Goal: Transaction & Acquisition: Book appointment/travel/reservation

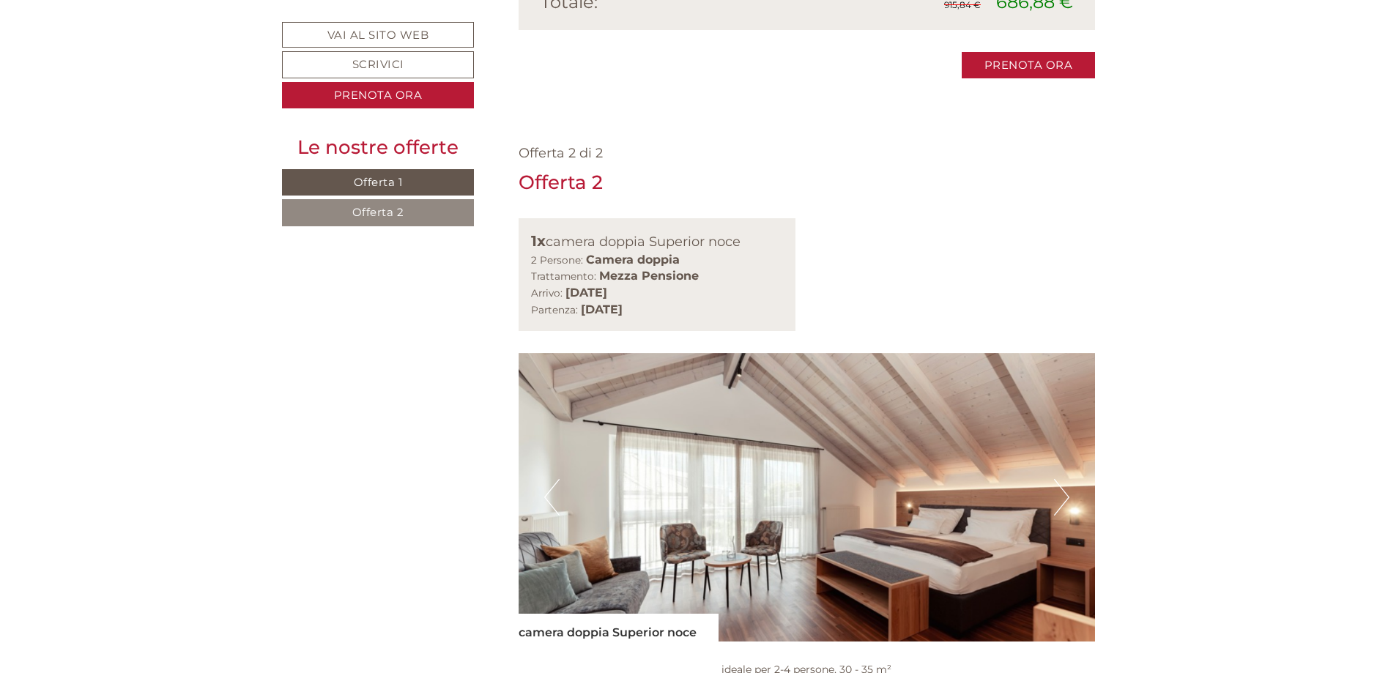
scroll to position [1758, 0]
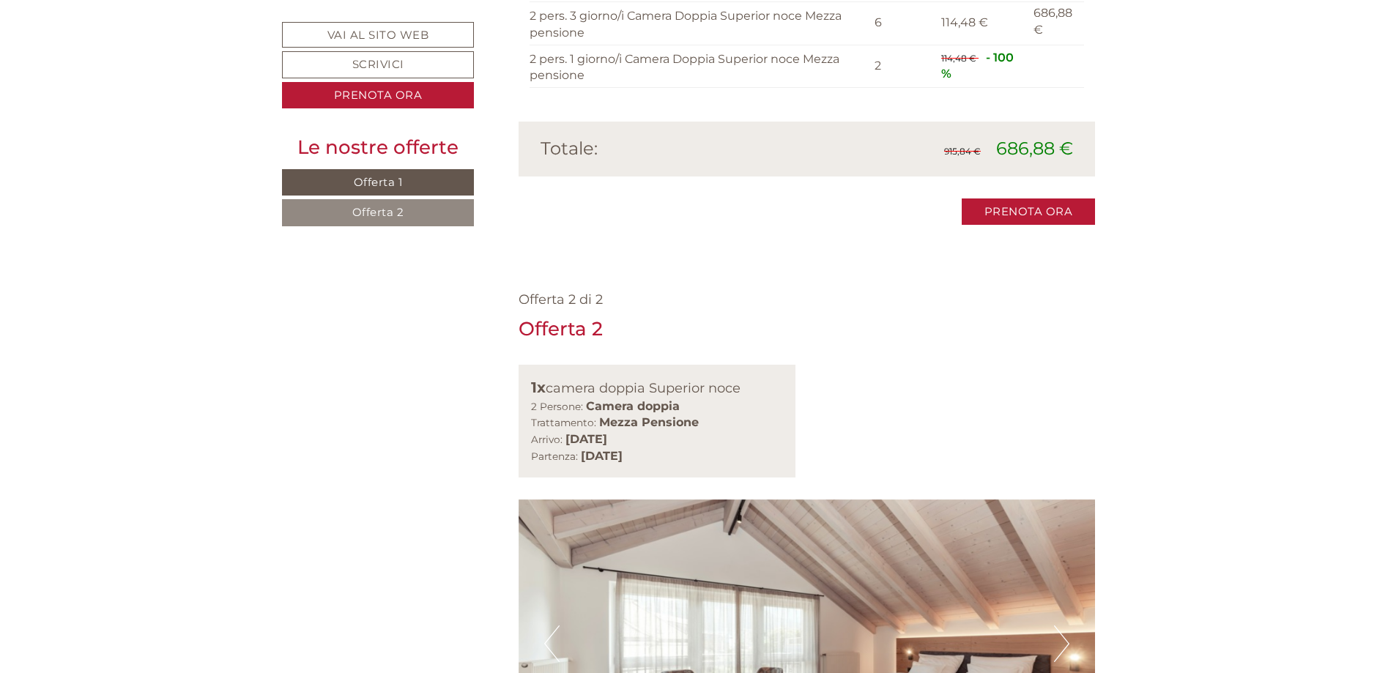
click at [1057, 626] on button "Next" at bounding box center [1061, 644] width 15 height 37
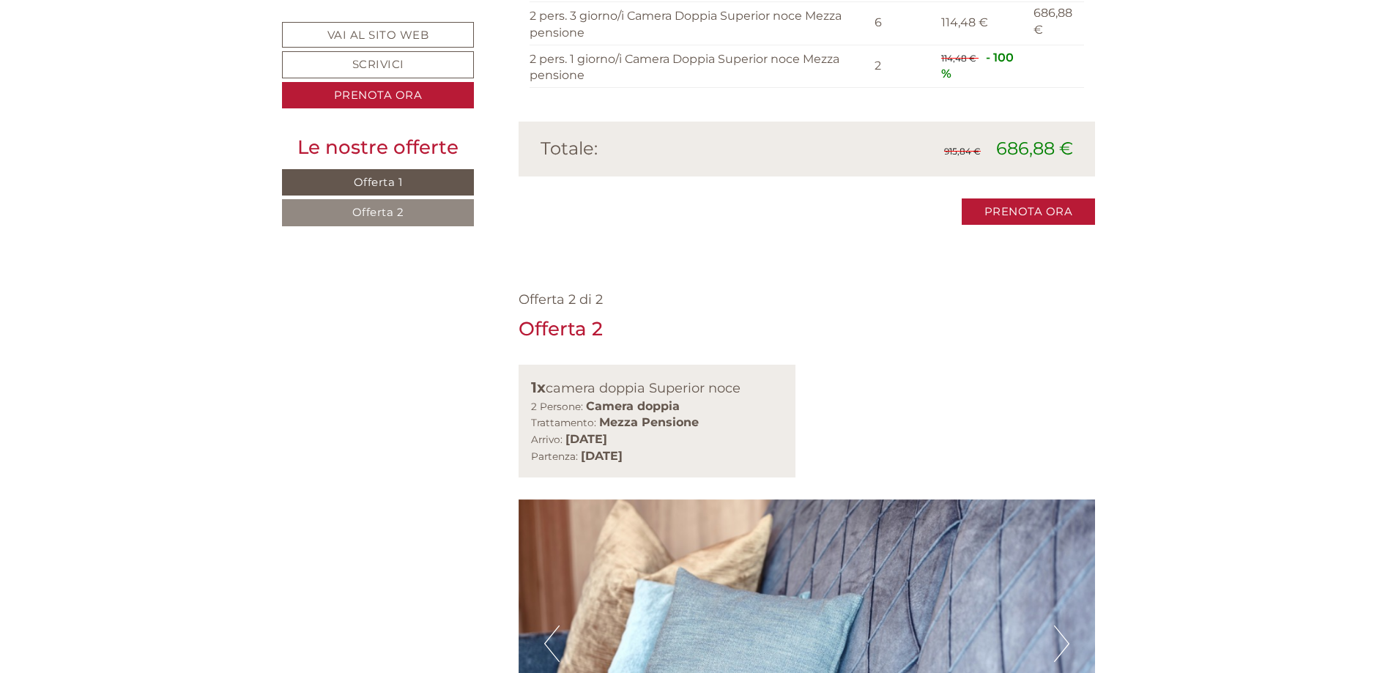
click at [1057, 626] on button "Next" at bounding box center [1061, 644] width 15 height 37
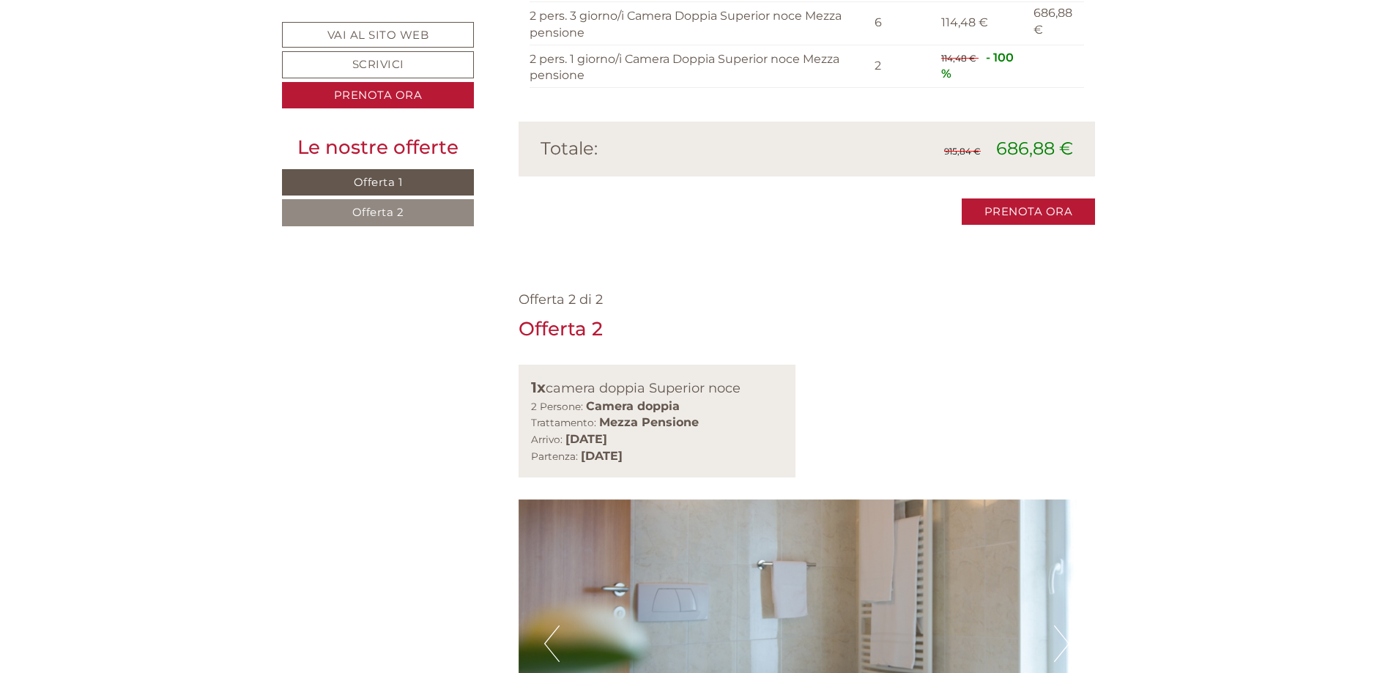
click at [1057, 626] on button "Next" at bounding box center [1061, 644] width 15 height 37
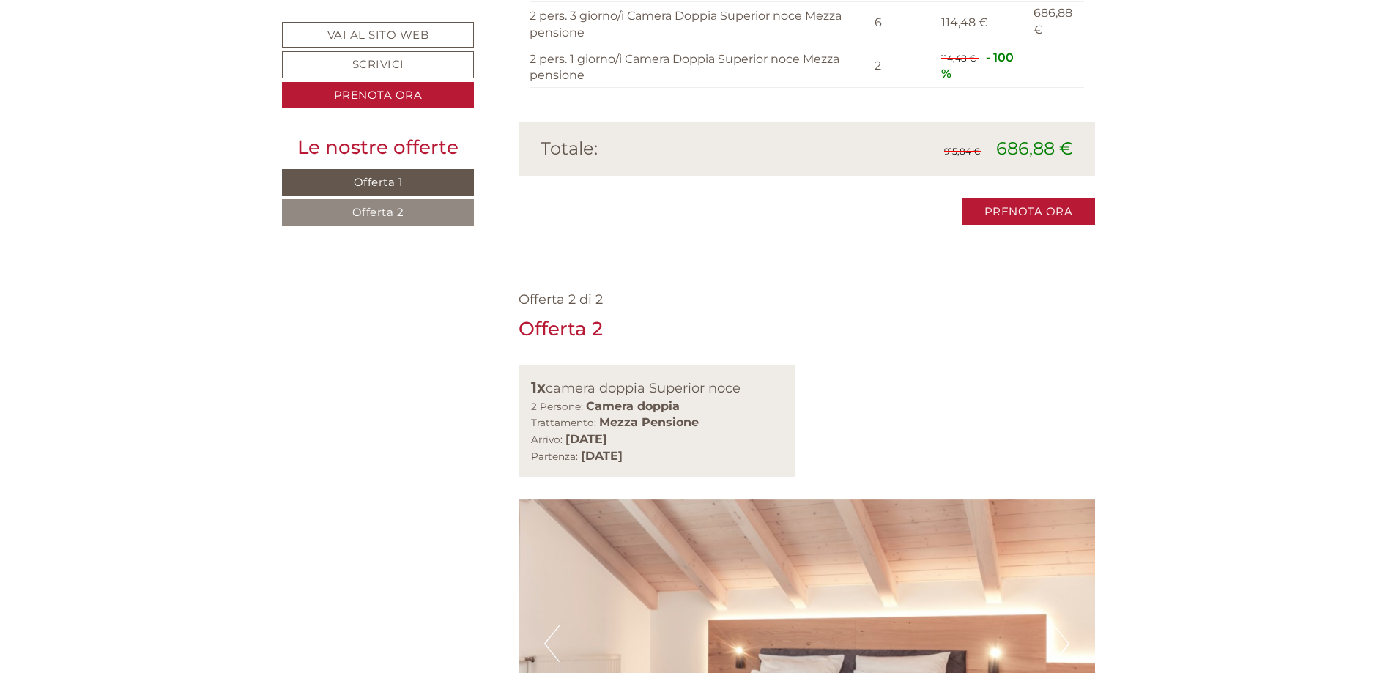
click at [1057, 626] on button "Next" at bounding box center [1061, 644] width 15 height 37
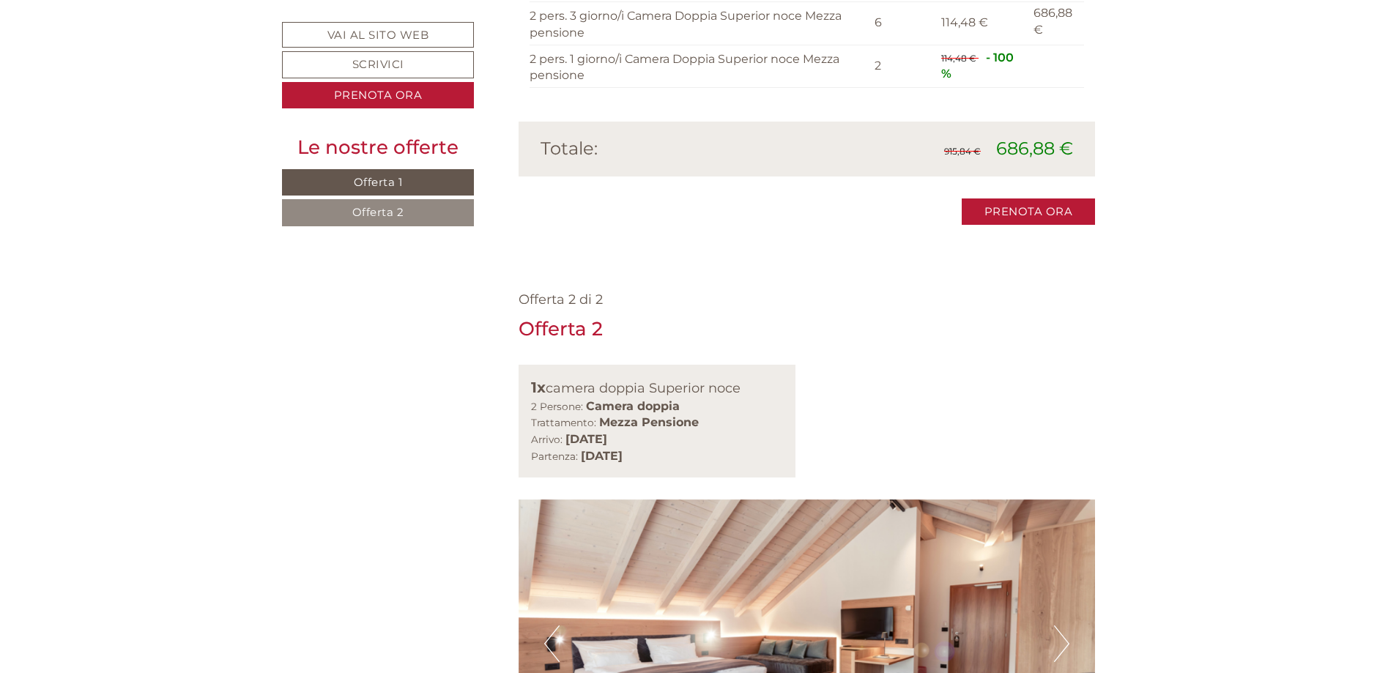
click at [1057, 626] on button "Next" at bounding box center [1061, 644] width 15 height 37
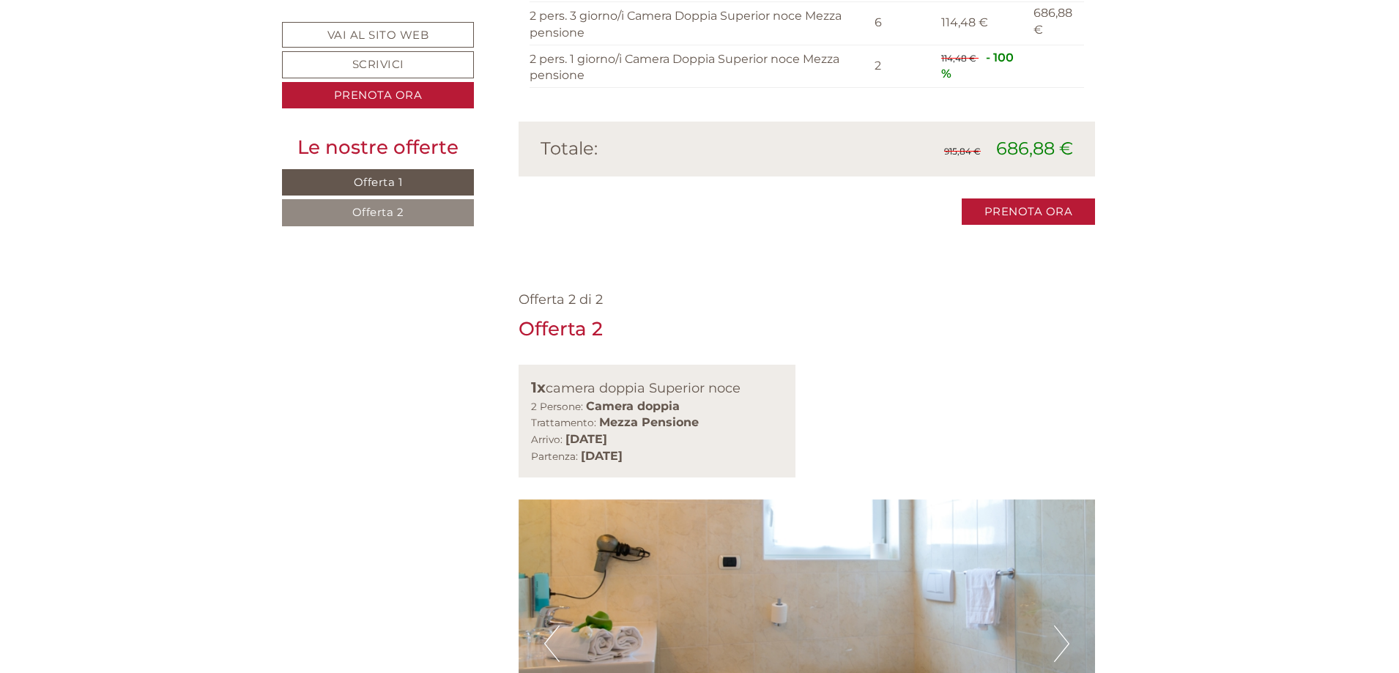
click at [1057, 626] on button "Next" at bounding box center [1061, 644] width 15 height 37
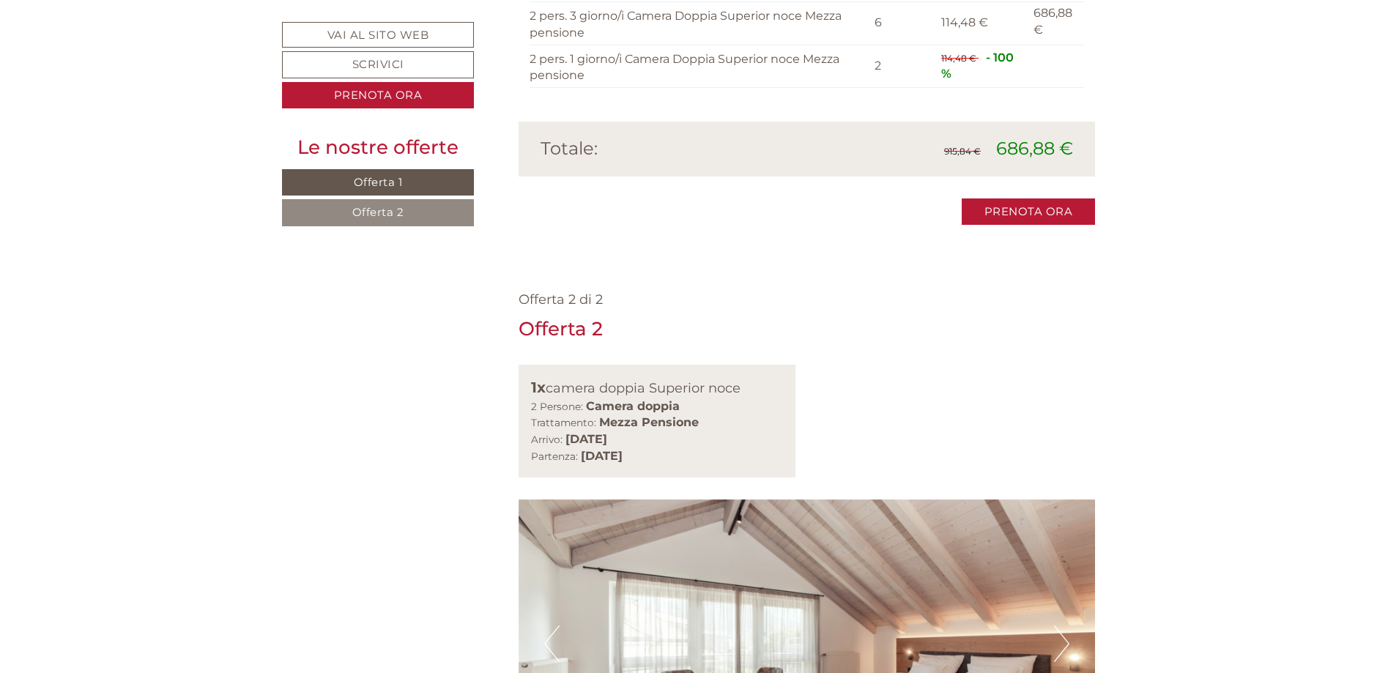
click at [1057, 626] on button "Next" at bounding box center [1061, 644] width 15 height 37
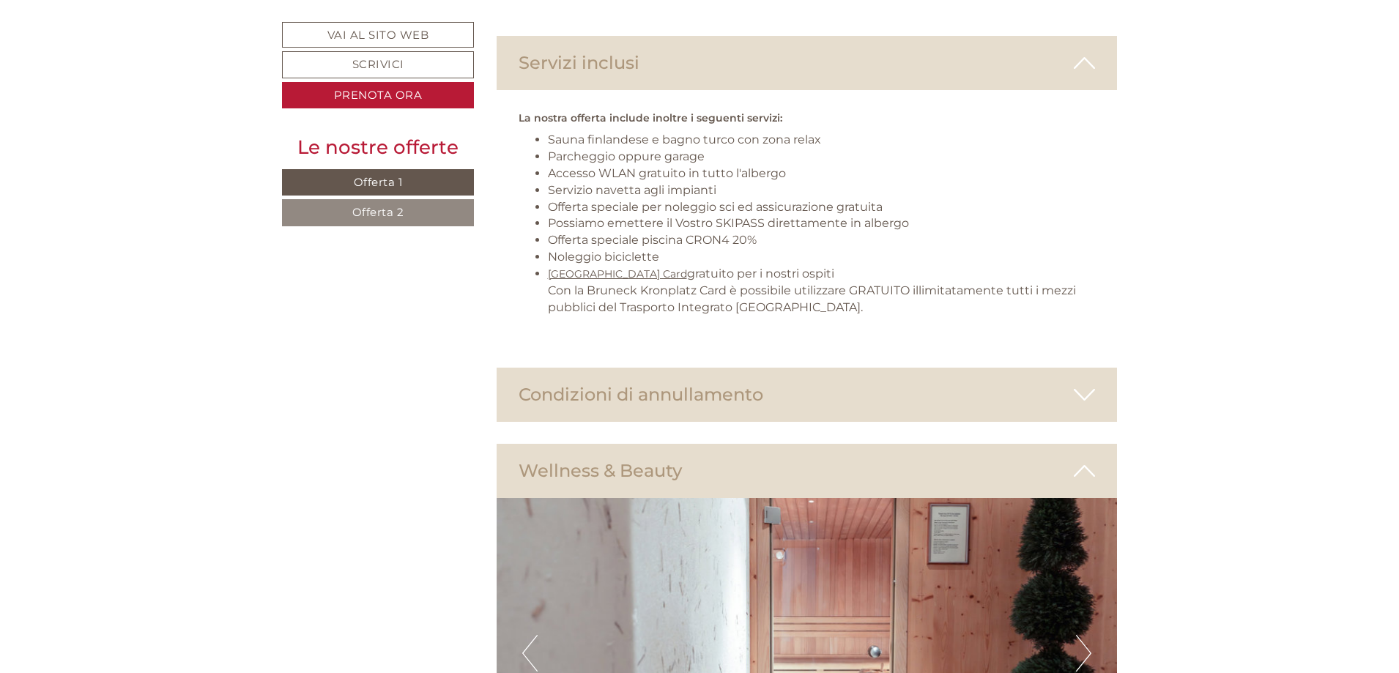
scroll to position [3150, 0]
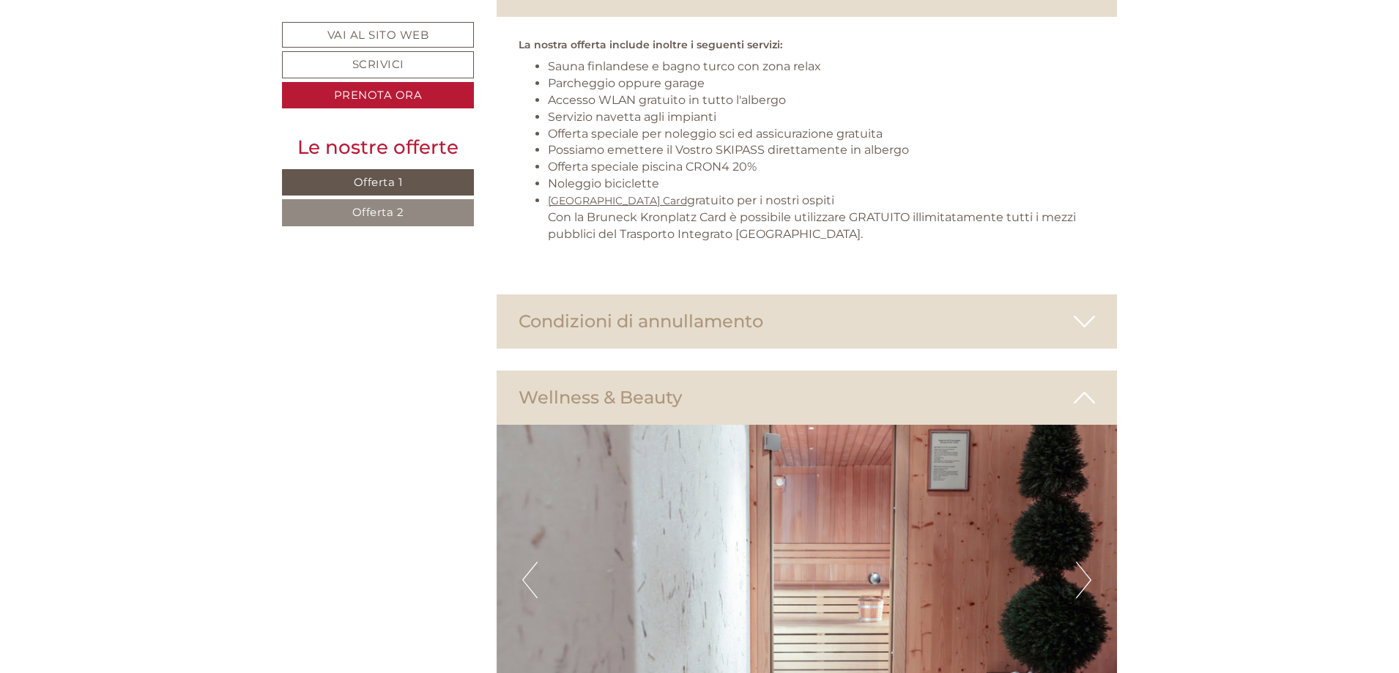
click at [1085, 562] on button "Next" at bounding box center [1083, 580] width 15 height 37
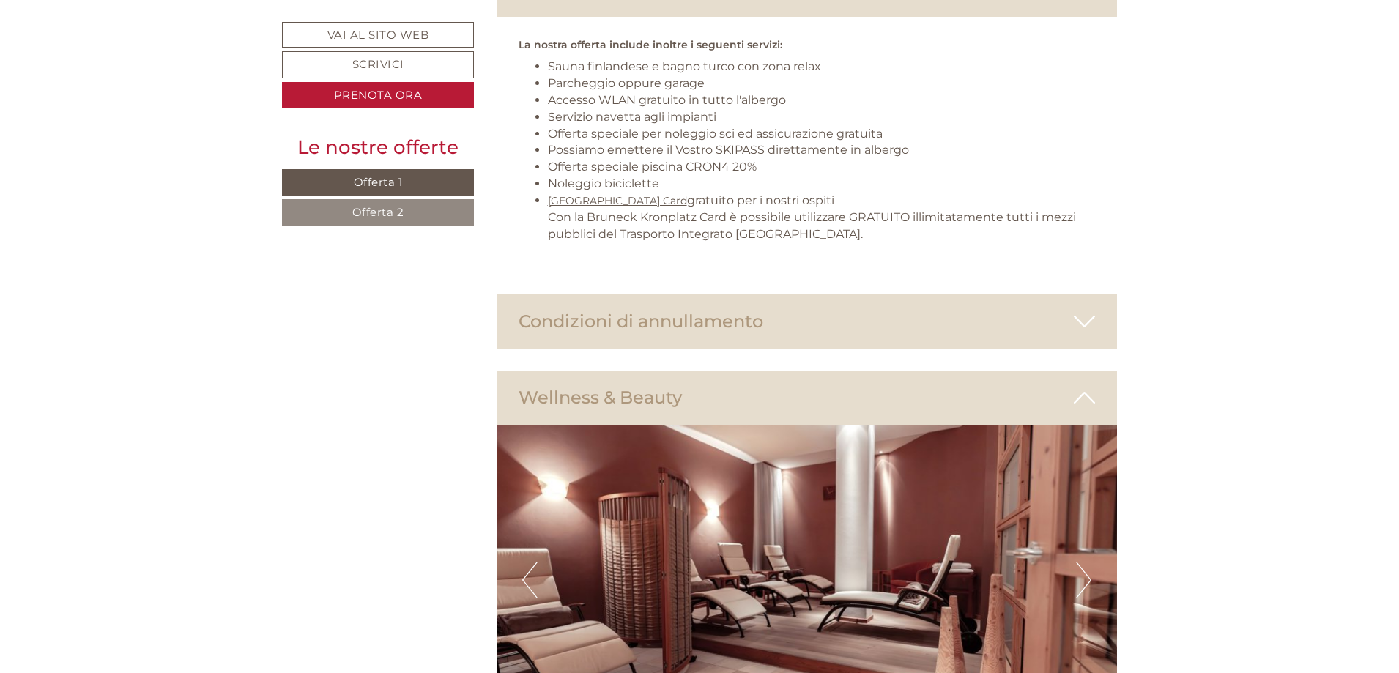
click at [1085, 562] on button "Next" at bounding box center [1083, 580] width 15 height 37
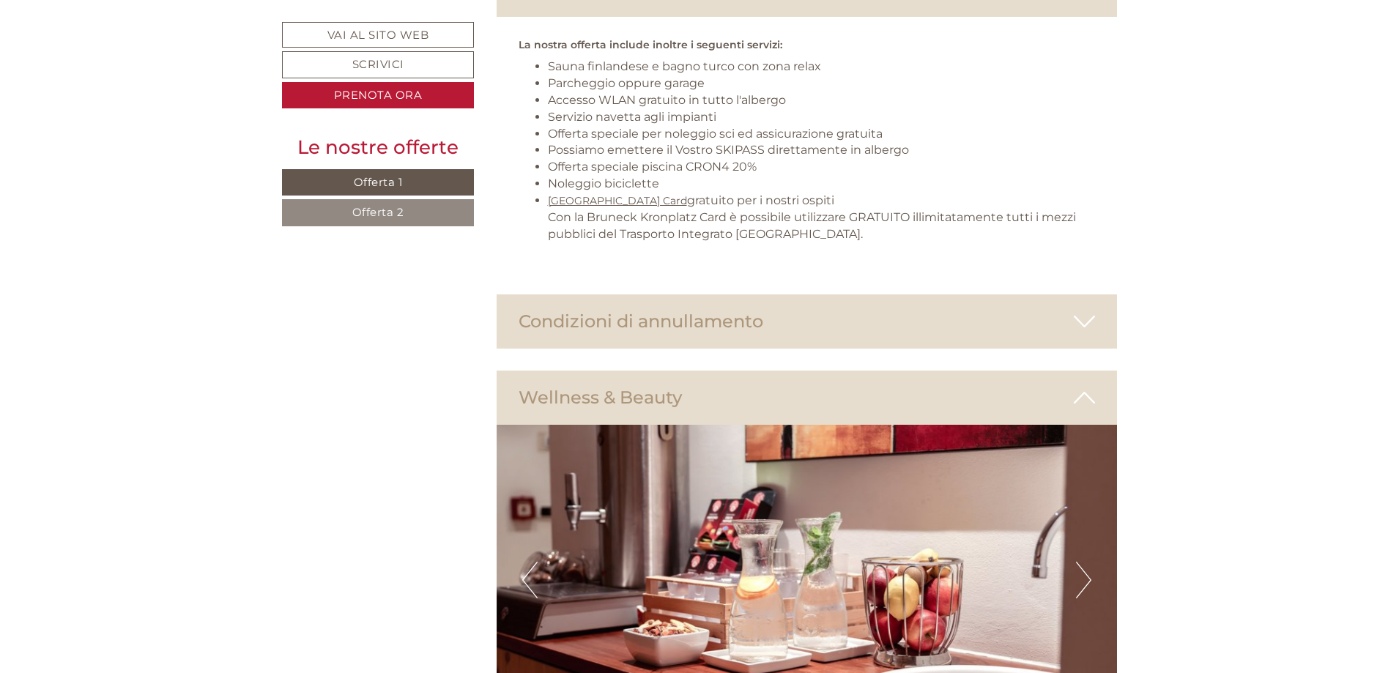
click at [1085, 562] on button "Next" at bounding box center [1083, 580] width 15 height 37
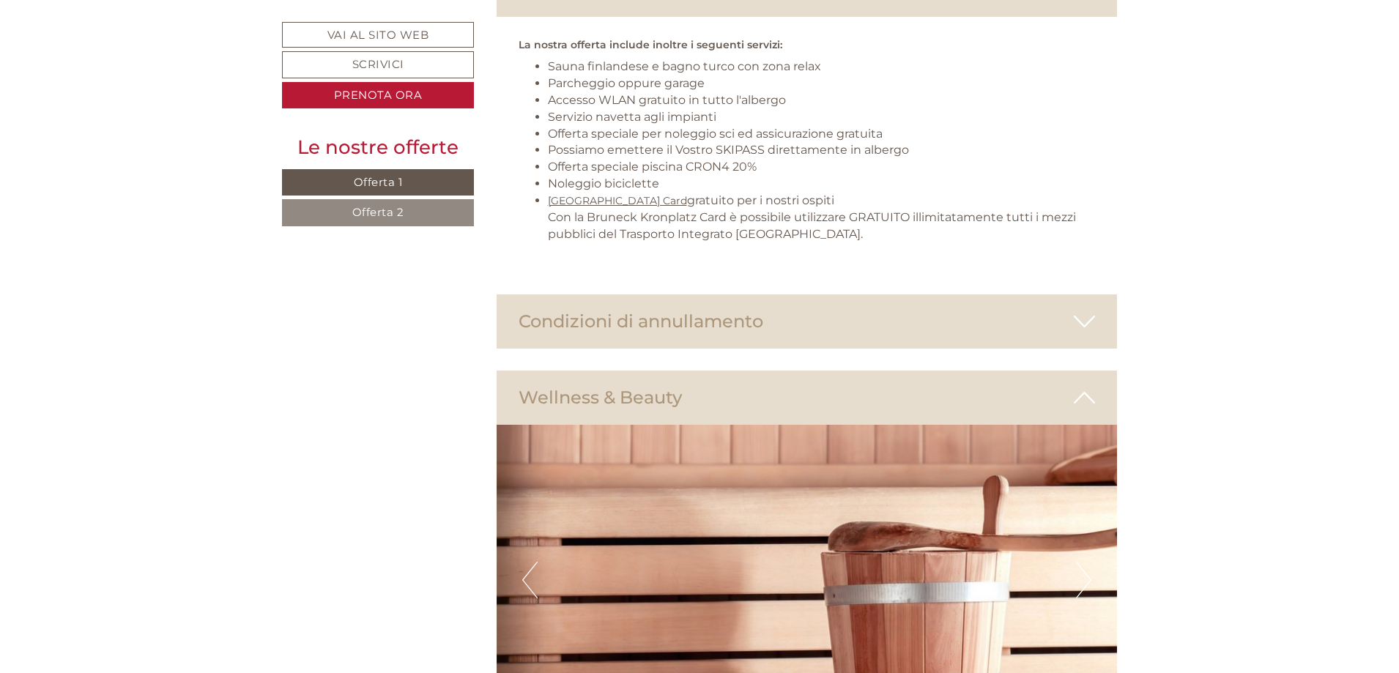
click at [1085, 562] on button "Next" at bounding box center [1083, 580] width 15 height 37
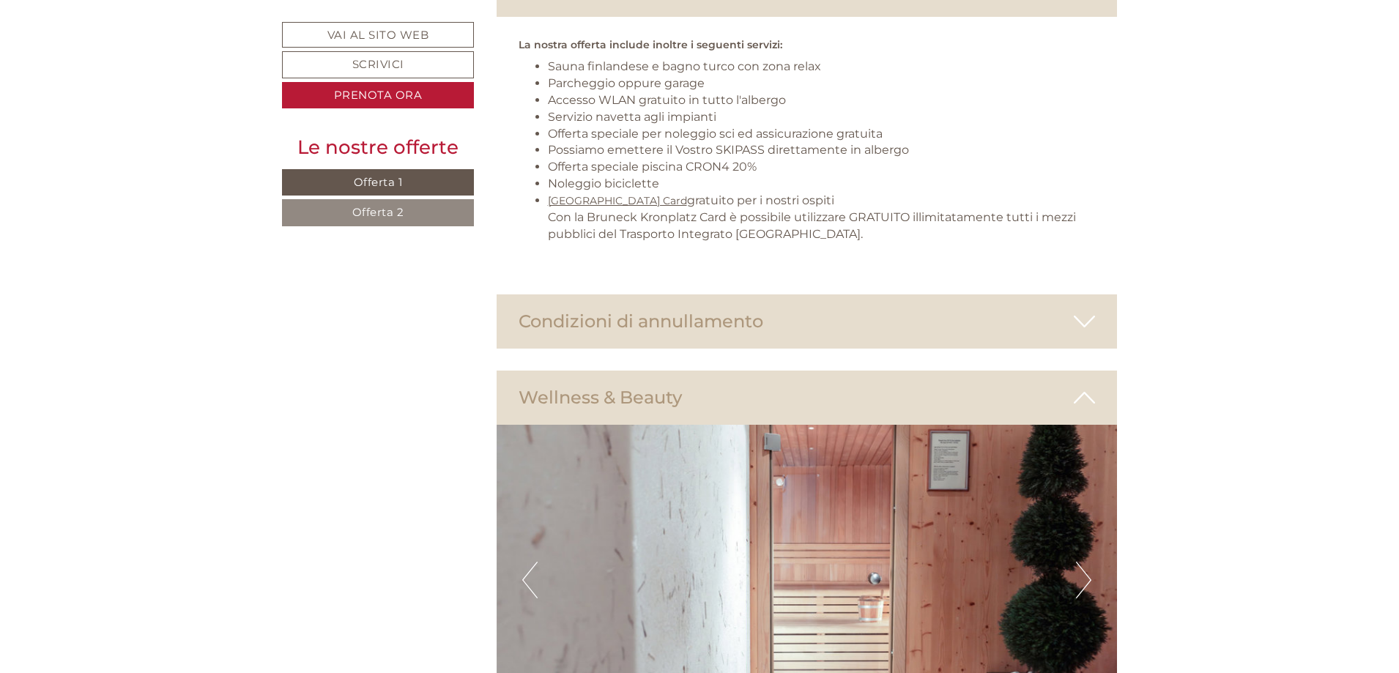
click at [1085, 562] on button "Next" at bounding box center [1083, 580] width 15 height 37
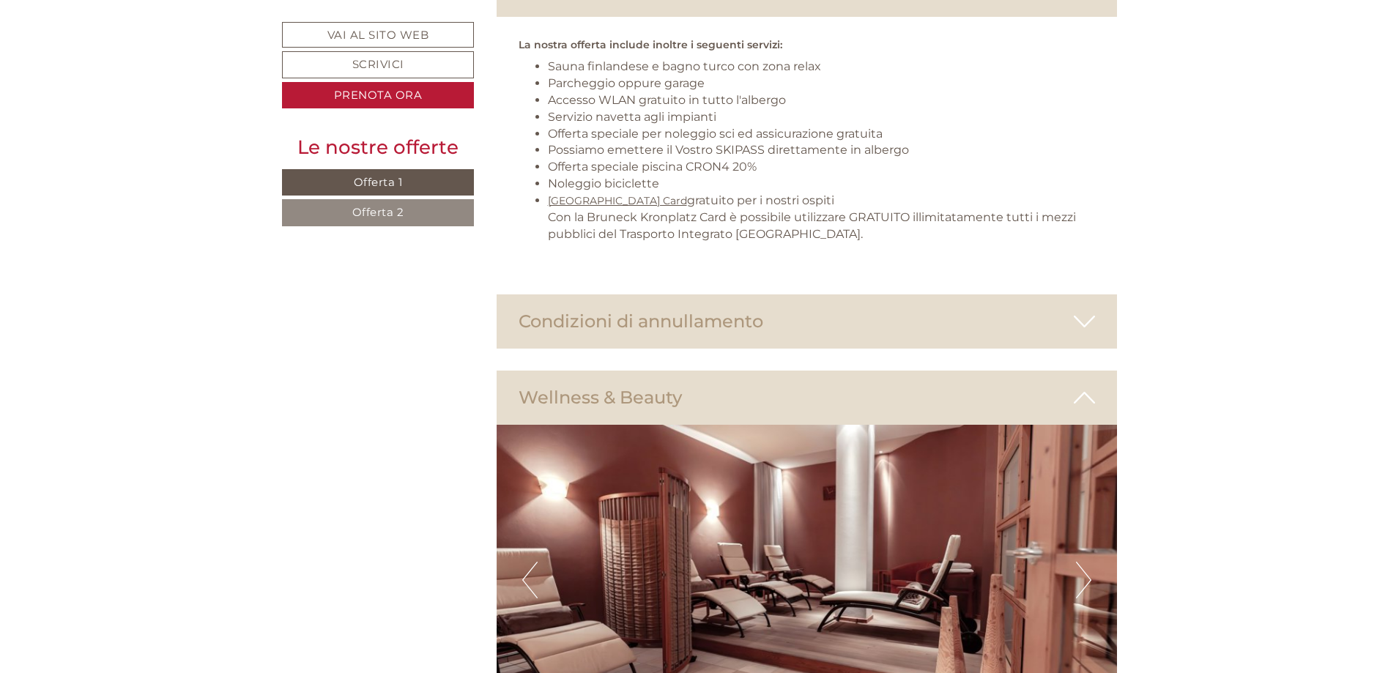
click at [1085, 562] on button "Next" at bounding box center [1083, 580] width 15 height 37
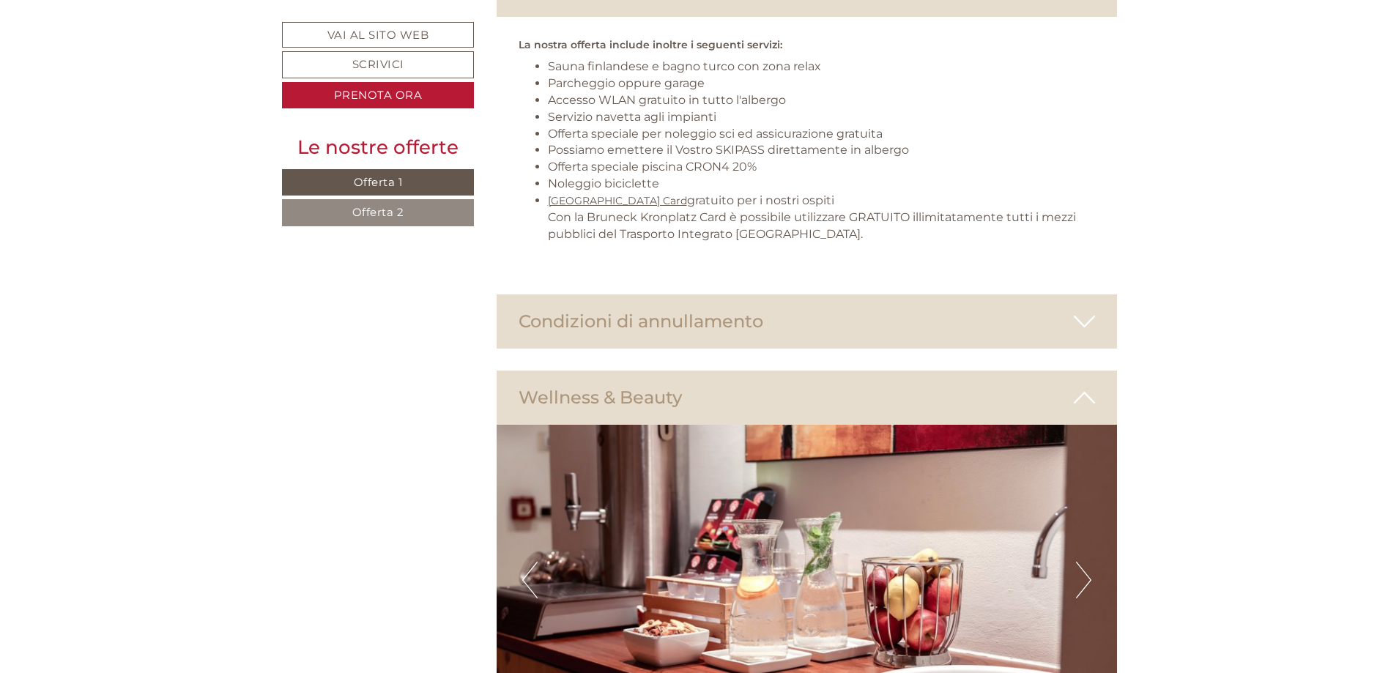
click at [1085, 562] on button "Next" at bounding box center [1083, 580] width 15 height 37
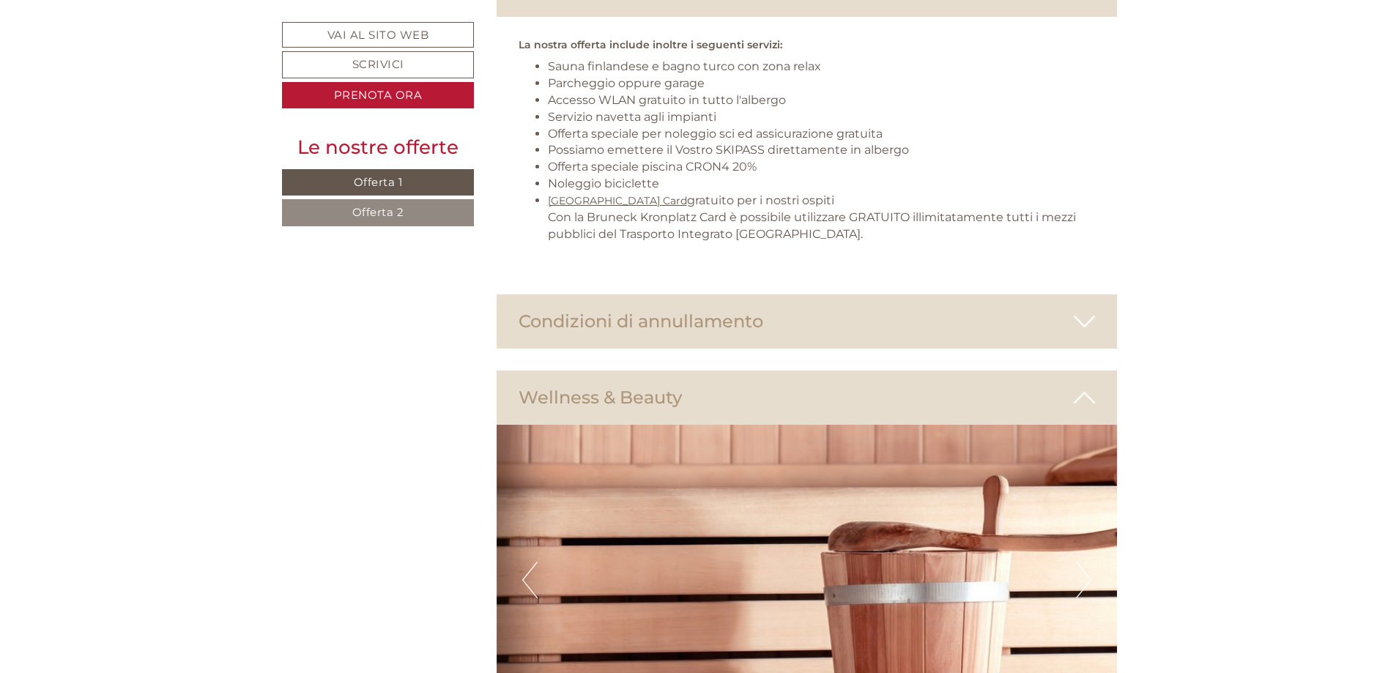
click at [1082, 562] on button "Next" at bounding box center [1083, 580] width 15 height 37
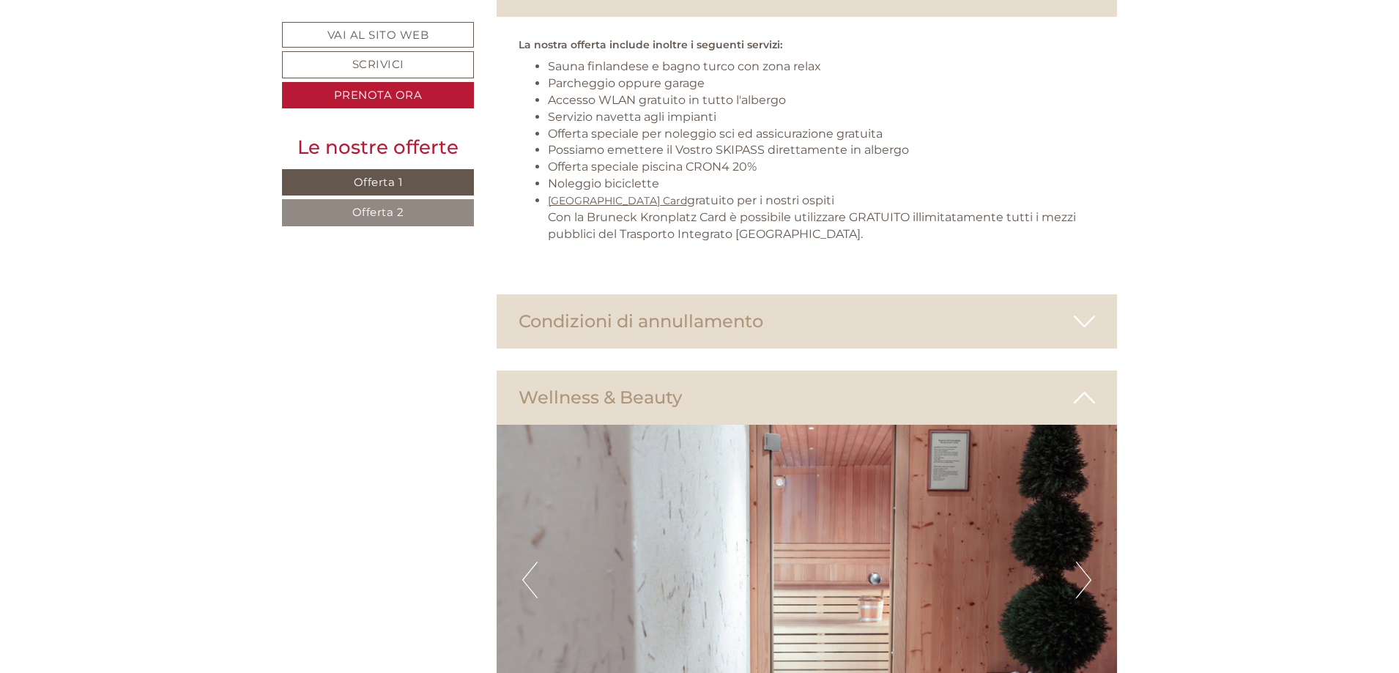
click at [1081, 562] on button "Next" at bounding box center [1083, 580] width 15 height 37
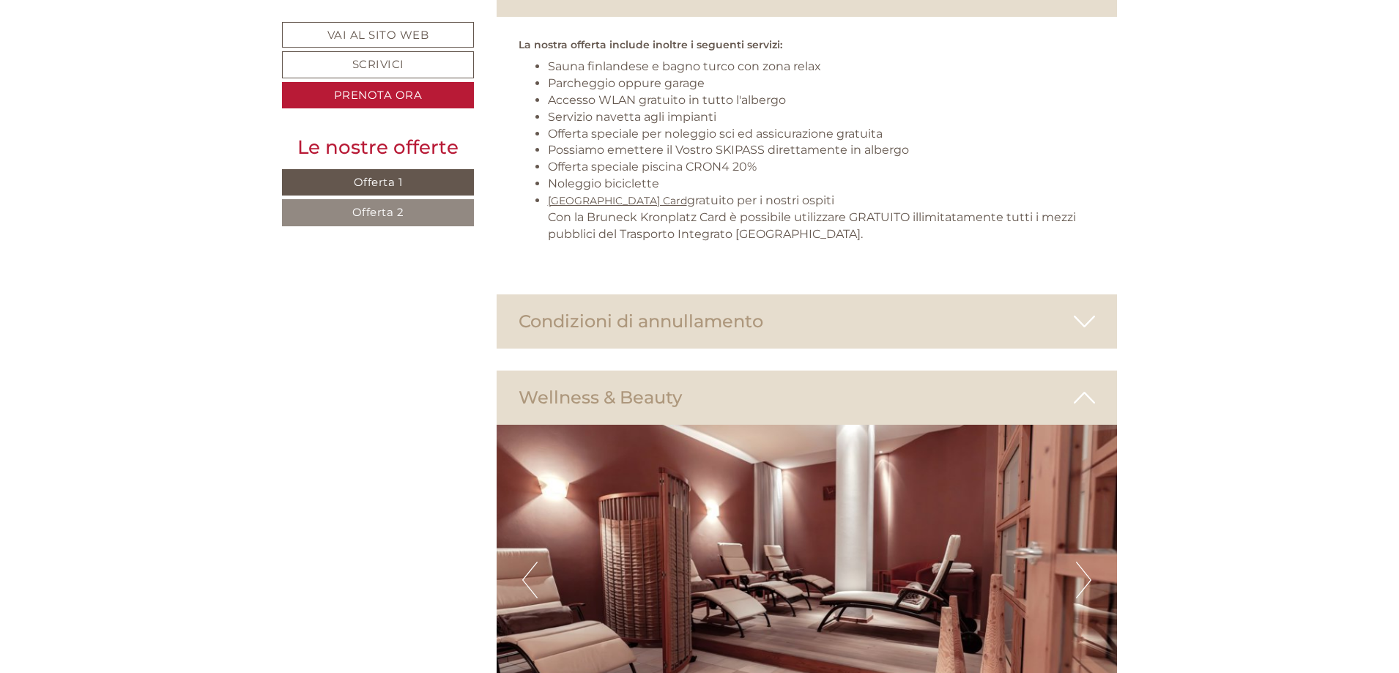
click at [1081, 562] on button "Next" at bounding box center [1083, 580] width 15 height 37
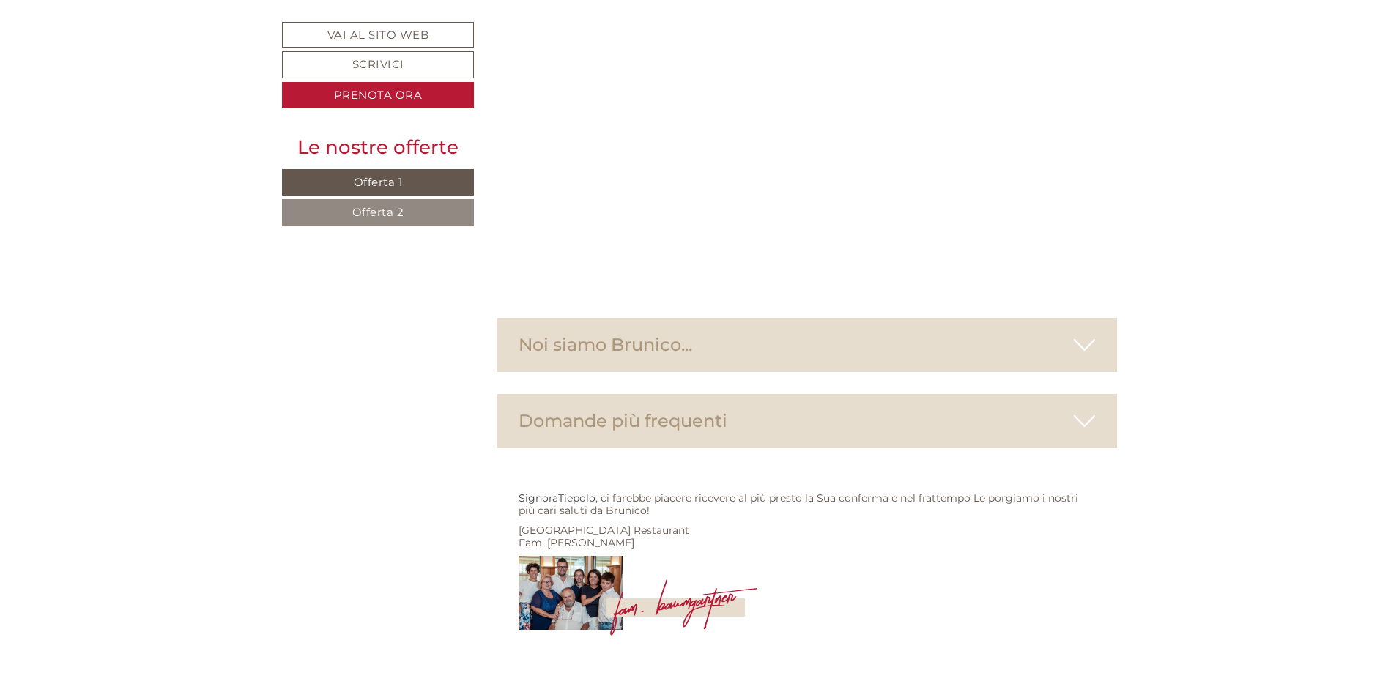
scroll to position [5861, 0]
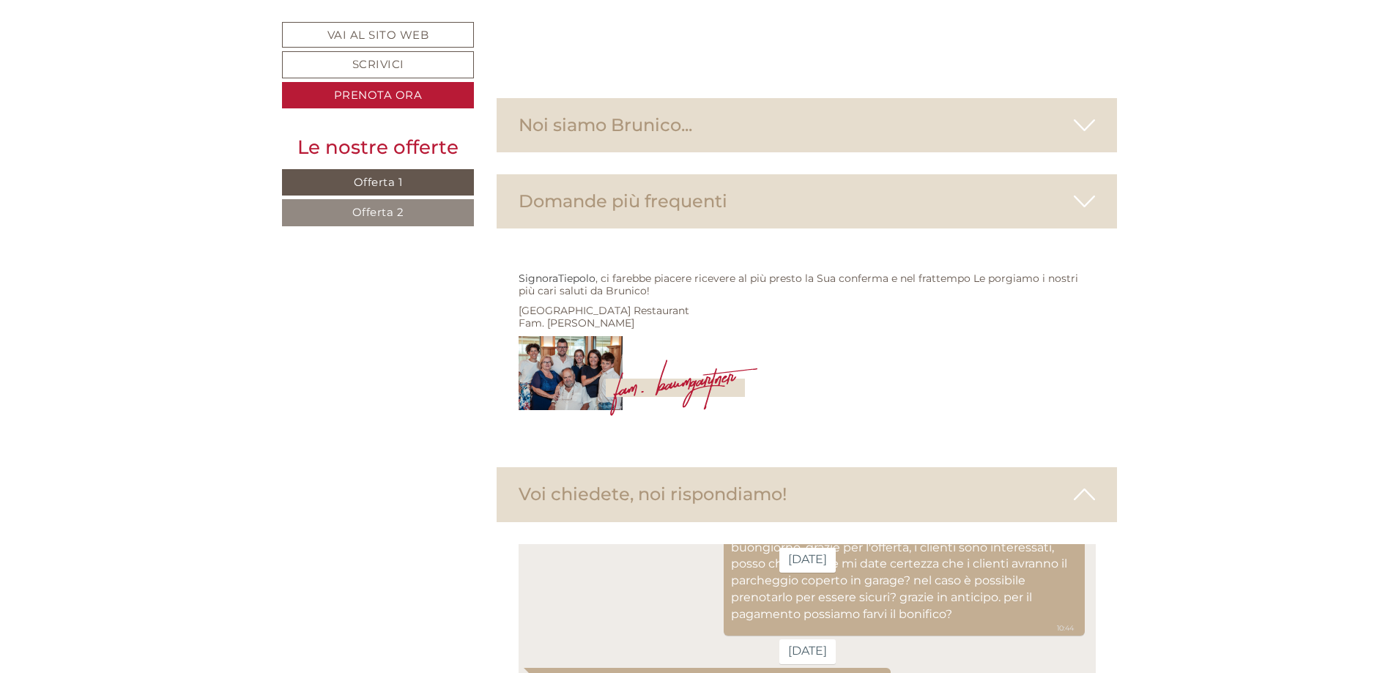
type textarea "*"
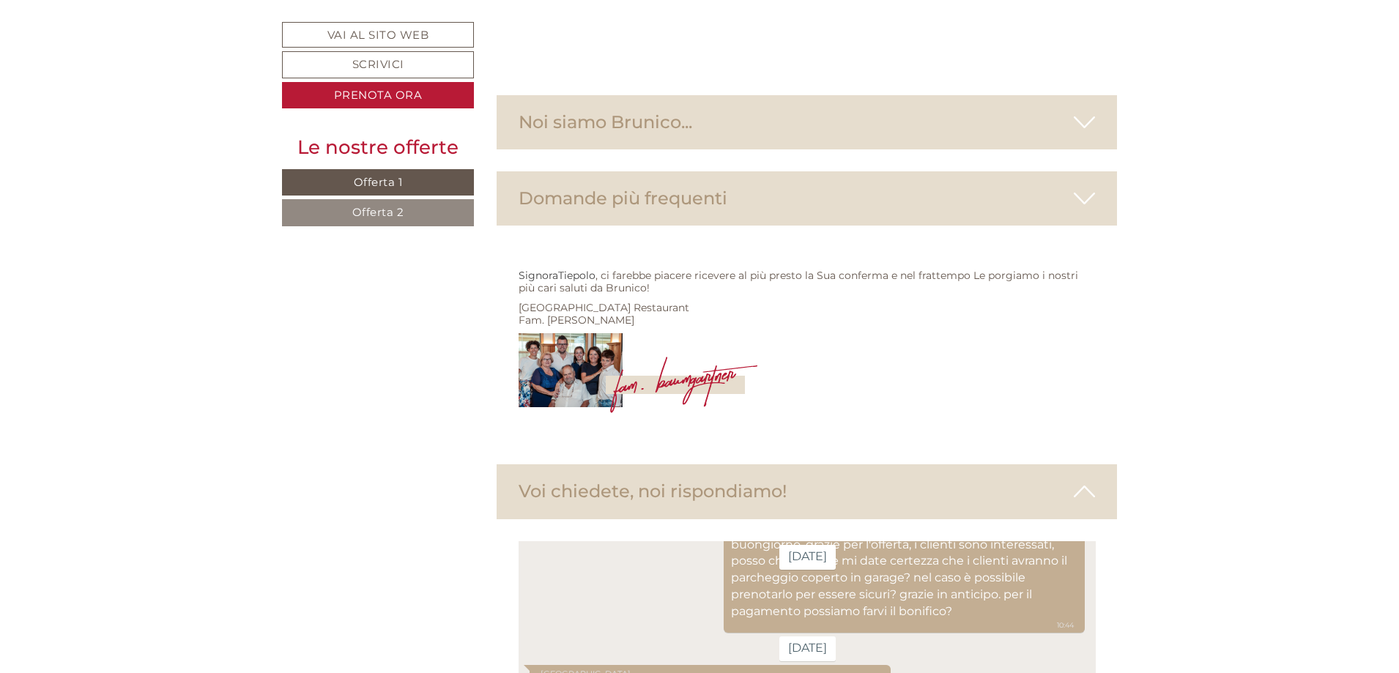
drag, startPoint x: 935, startPoint y: 856, endPoint x: 870, endPoint y: 854, distance: 64.5
drag, startPoint x: 963, startPoint y: 862, endPoint x: 1024, endPoint y: 875, distance: 62.2
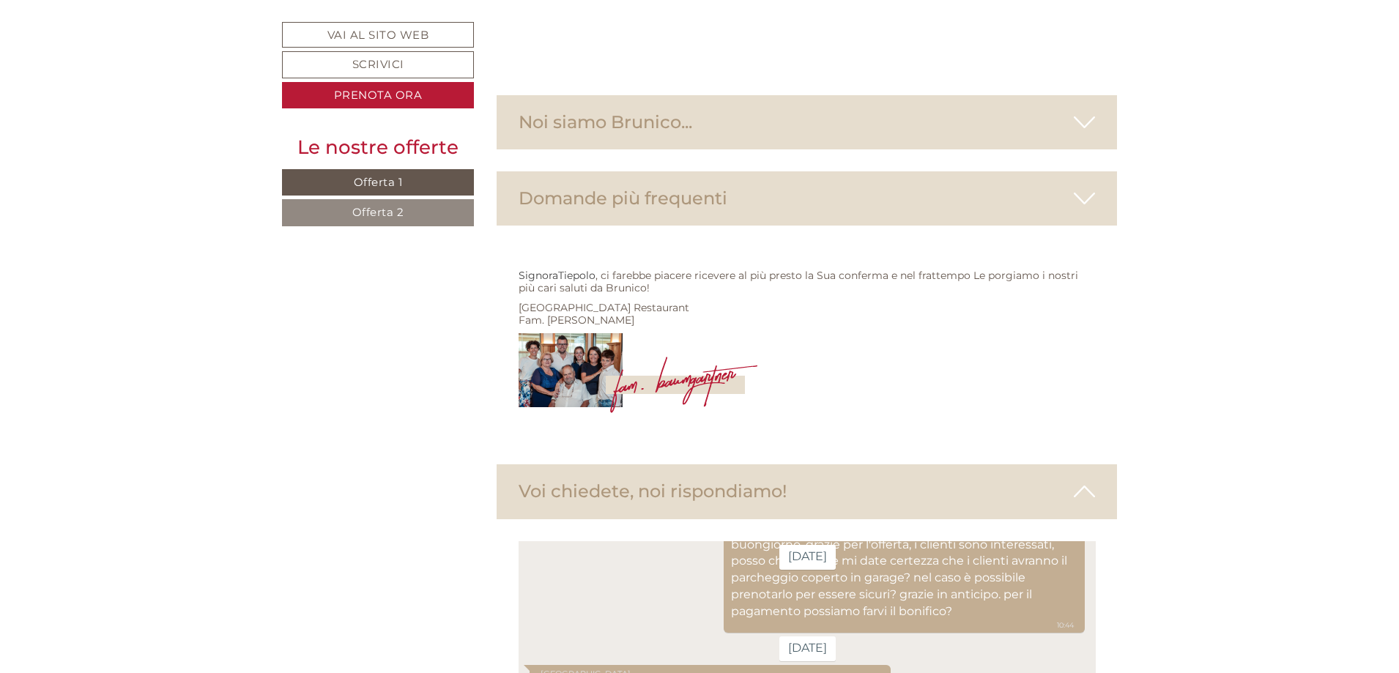
type textarea "**********"
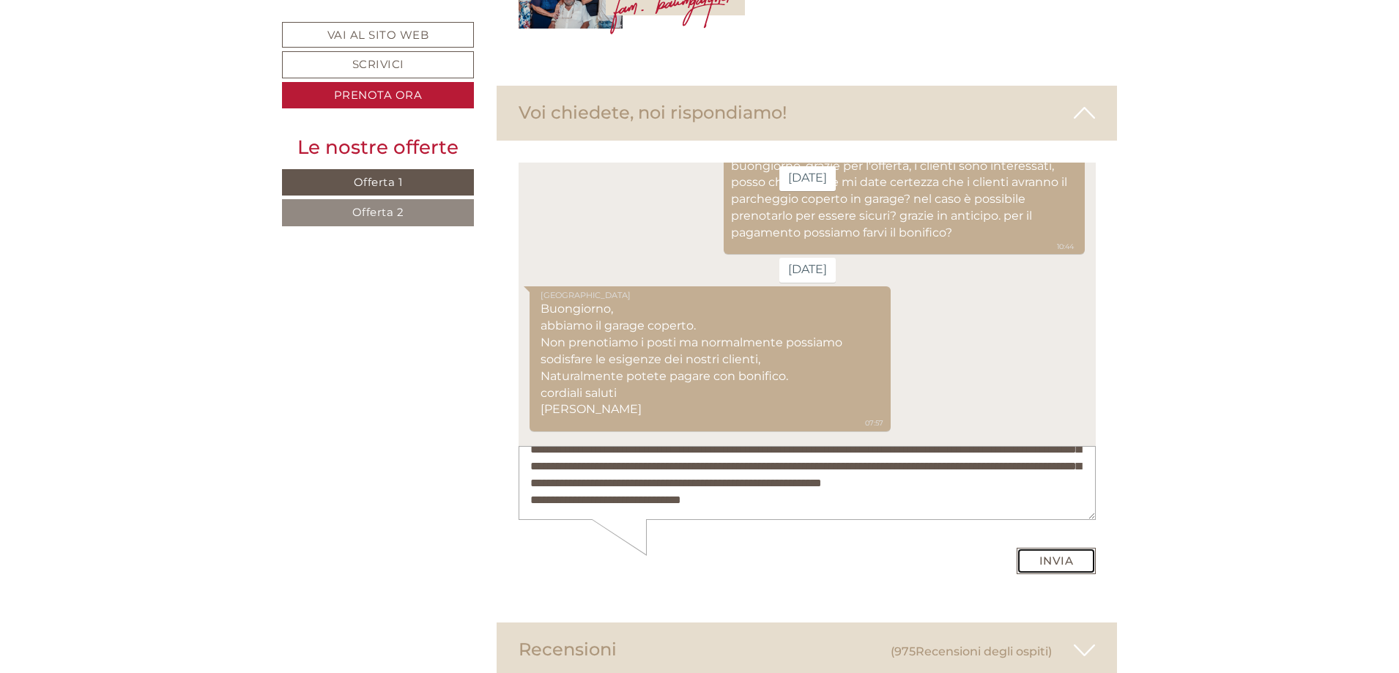
click at [1051, 555] on button "Invia" at bounding box center [1056, 560] width 80 height 27
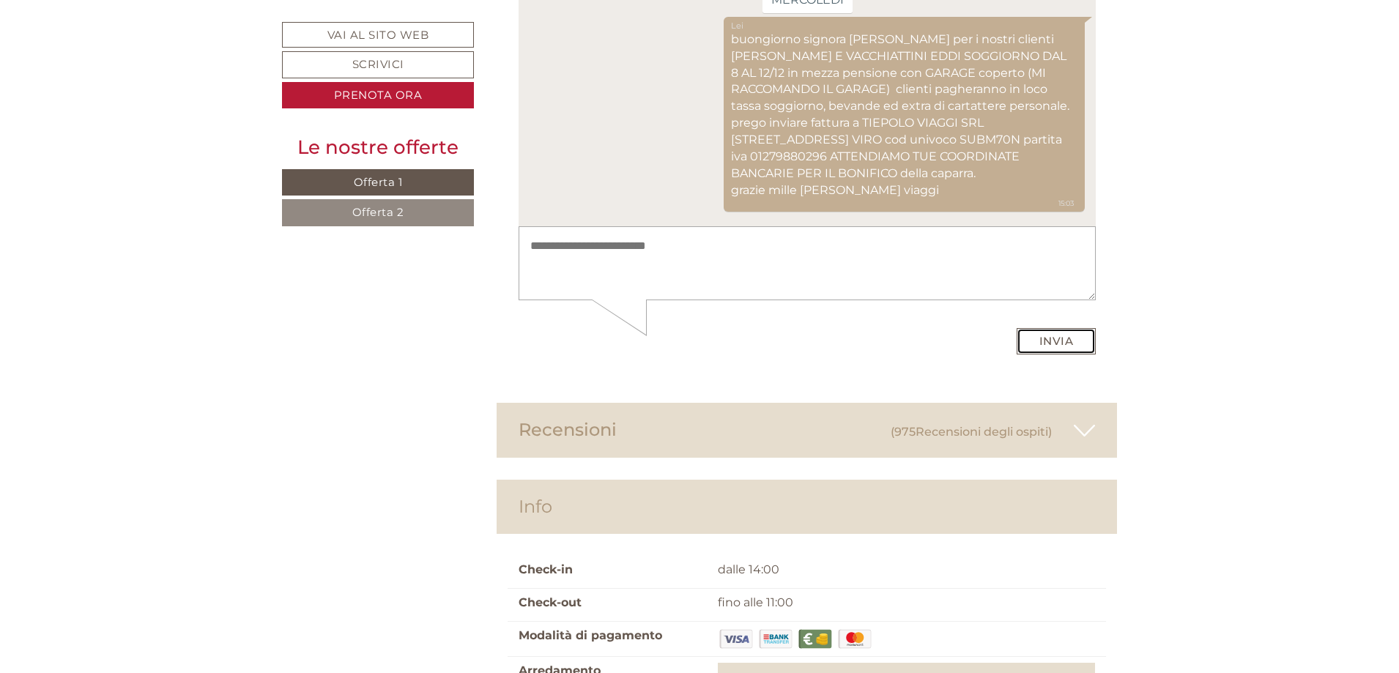
scroll to position [6682, 0]
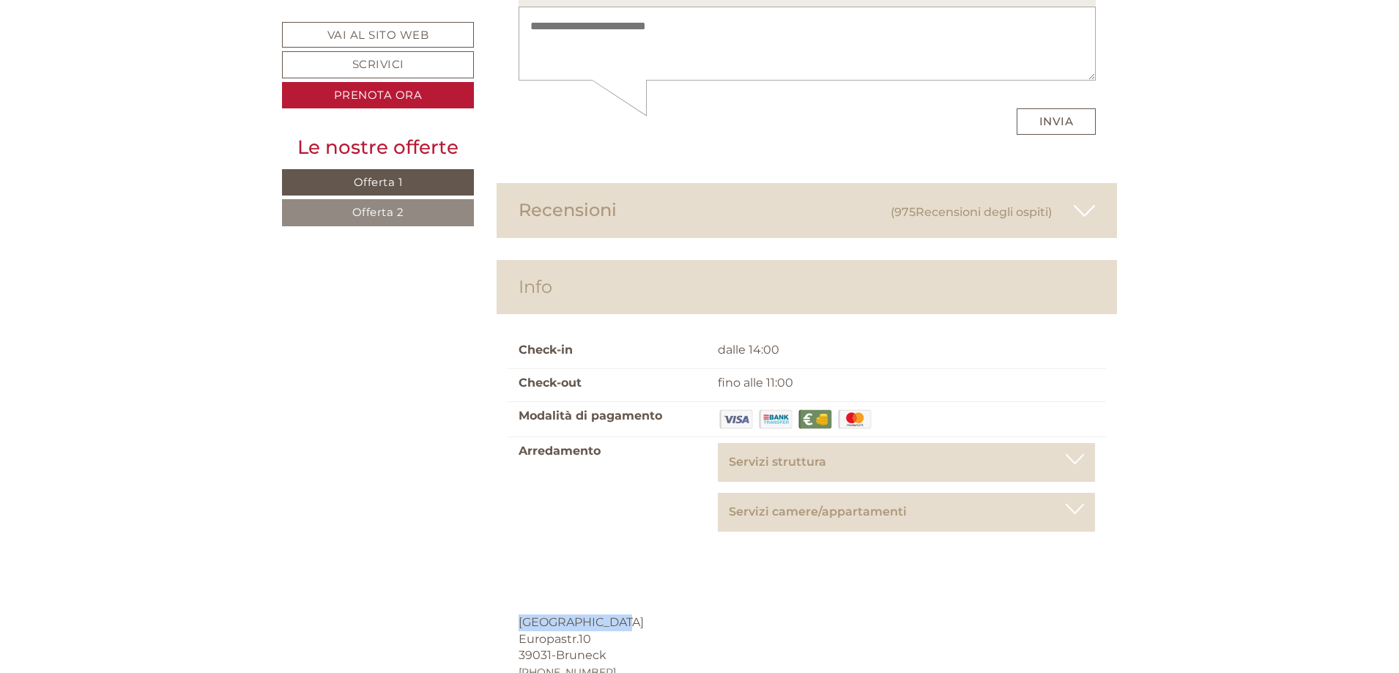
drag, startPoint x: 521, startPoint y: 396, endPoint x: 624, endPoint y: 402, distance: 103.5
copy span "[GEOGRAPHIC_DATA]"
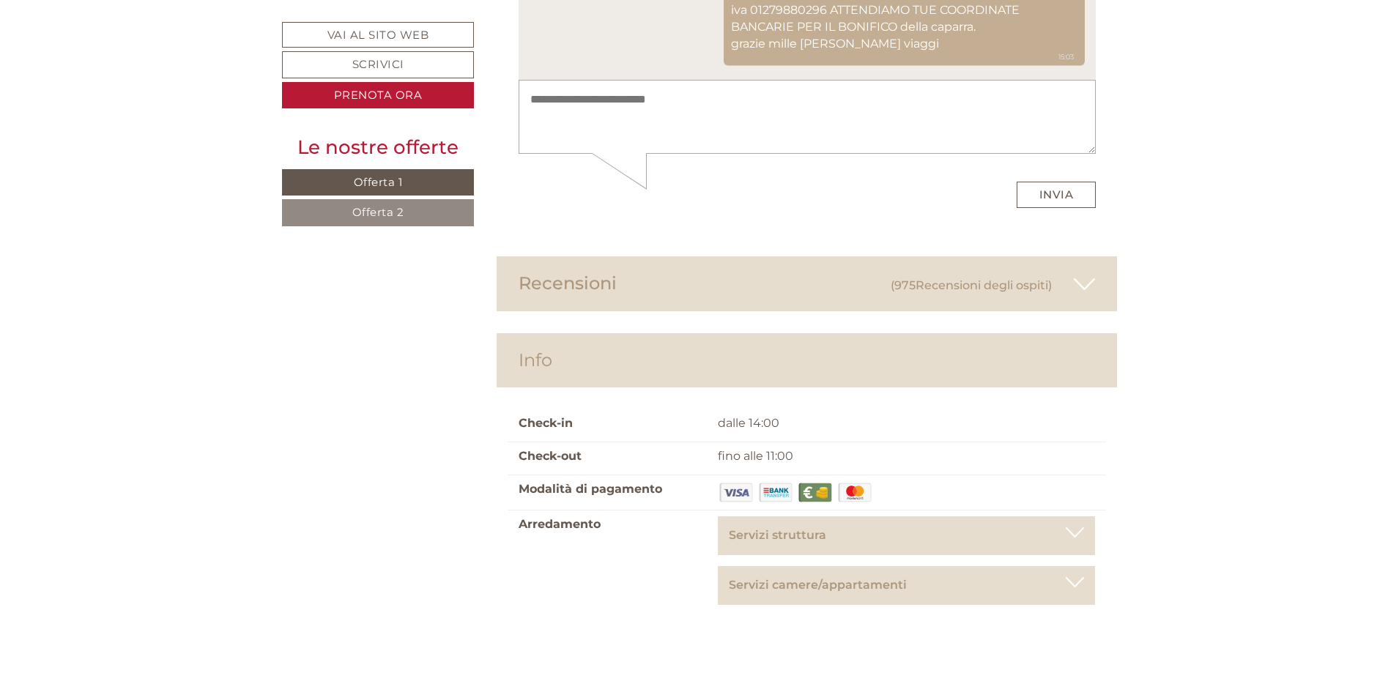
scroll to position [6880, 0]
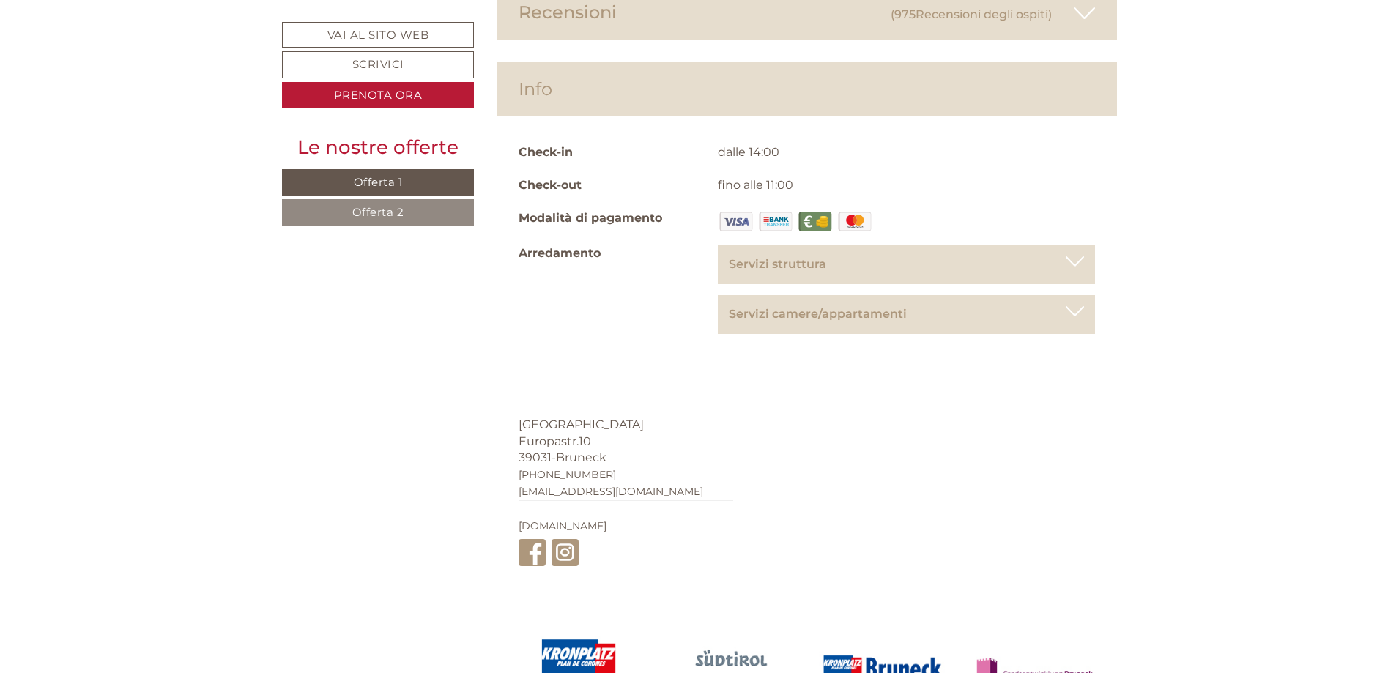
click at [712, 395] on div "[GEOGRAPHIC_DATA] Europastr.10 39031 - [GEOGRAPHIC_DATA] [PHONE_NUMBER] [EMAIL_…" at bounding box center [626, 494] width 259 height 199
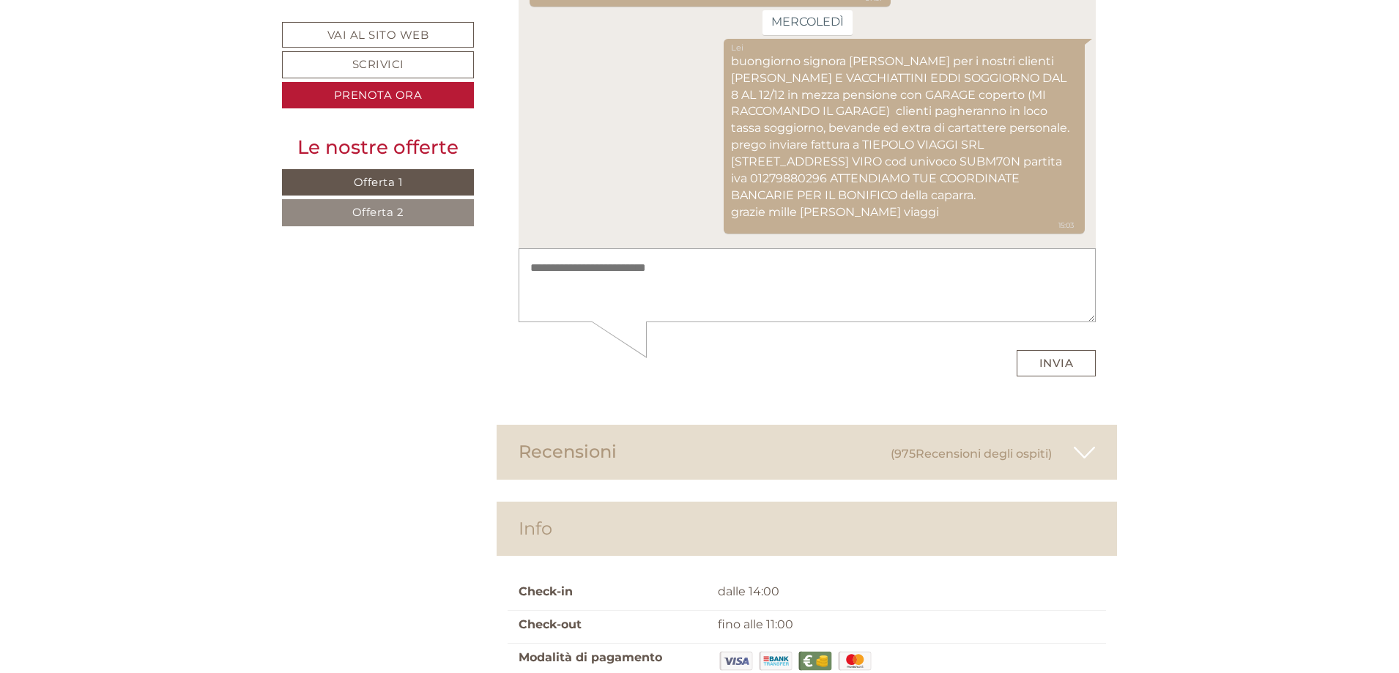
scroll to position [6074, 0]
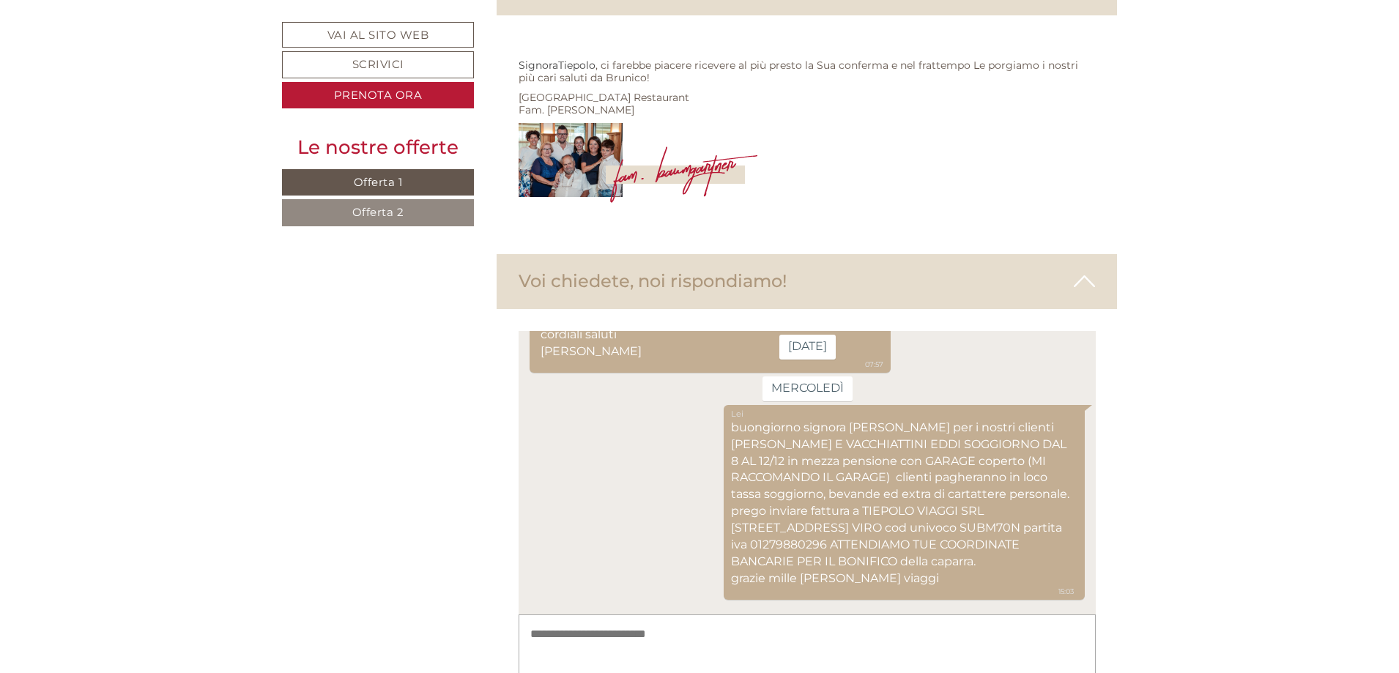
click at [782, 655] on textarea at bounding box center [806, 651] width 577 height 74
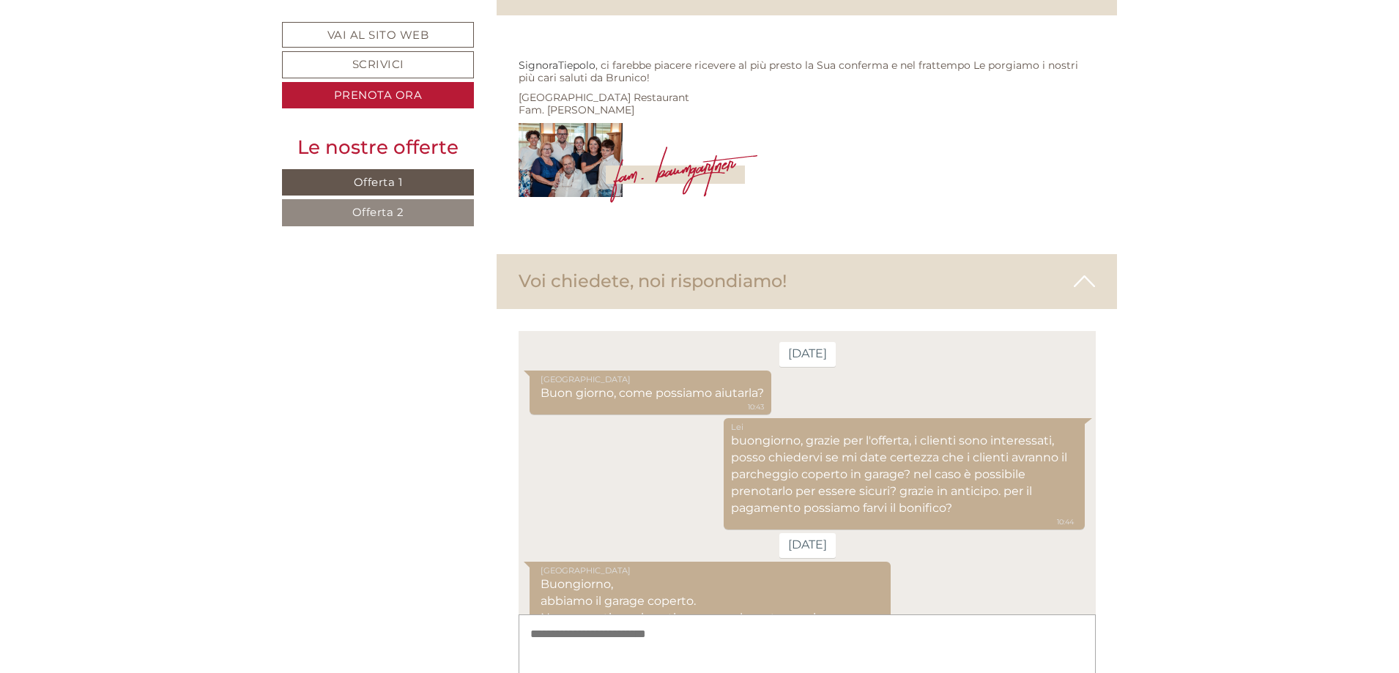
scroll to position [333, 0]
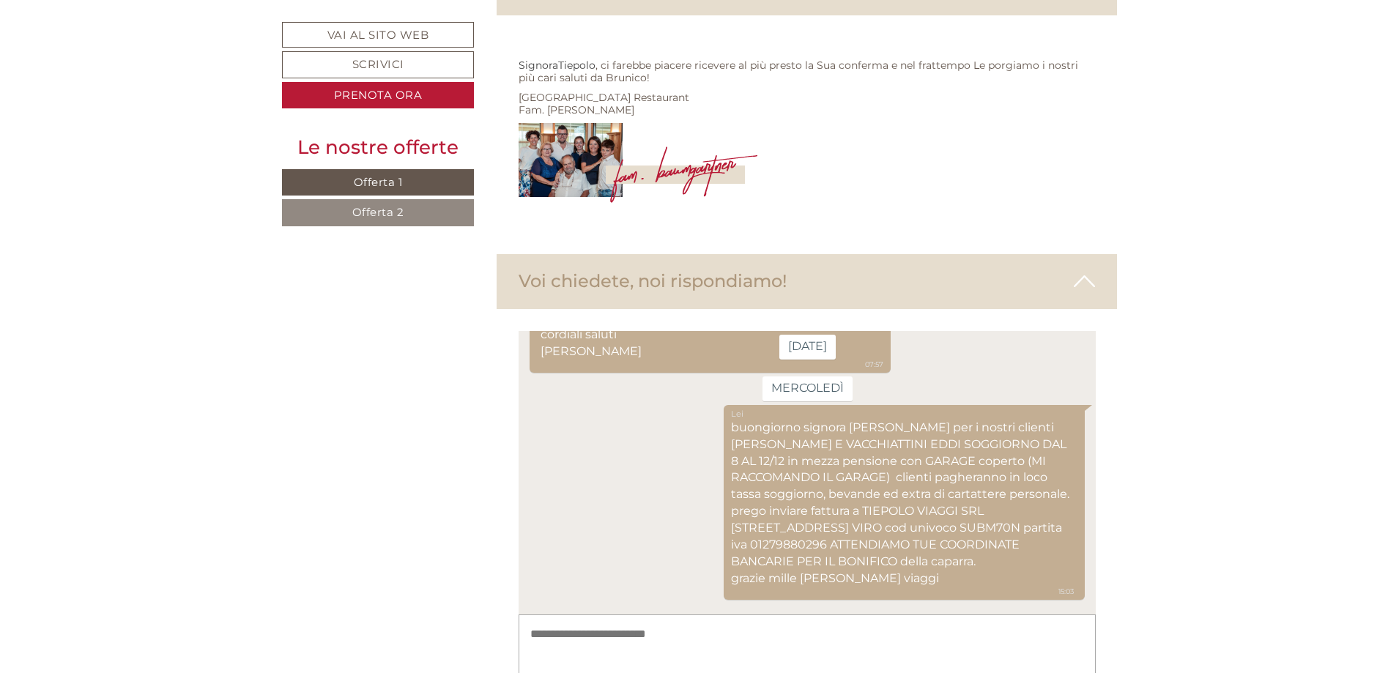
click at [739, 643] on textarea at bounding box center [806, 651] width 577 height 74
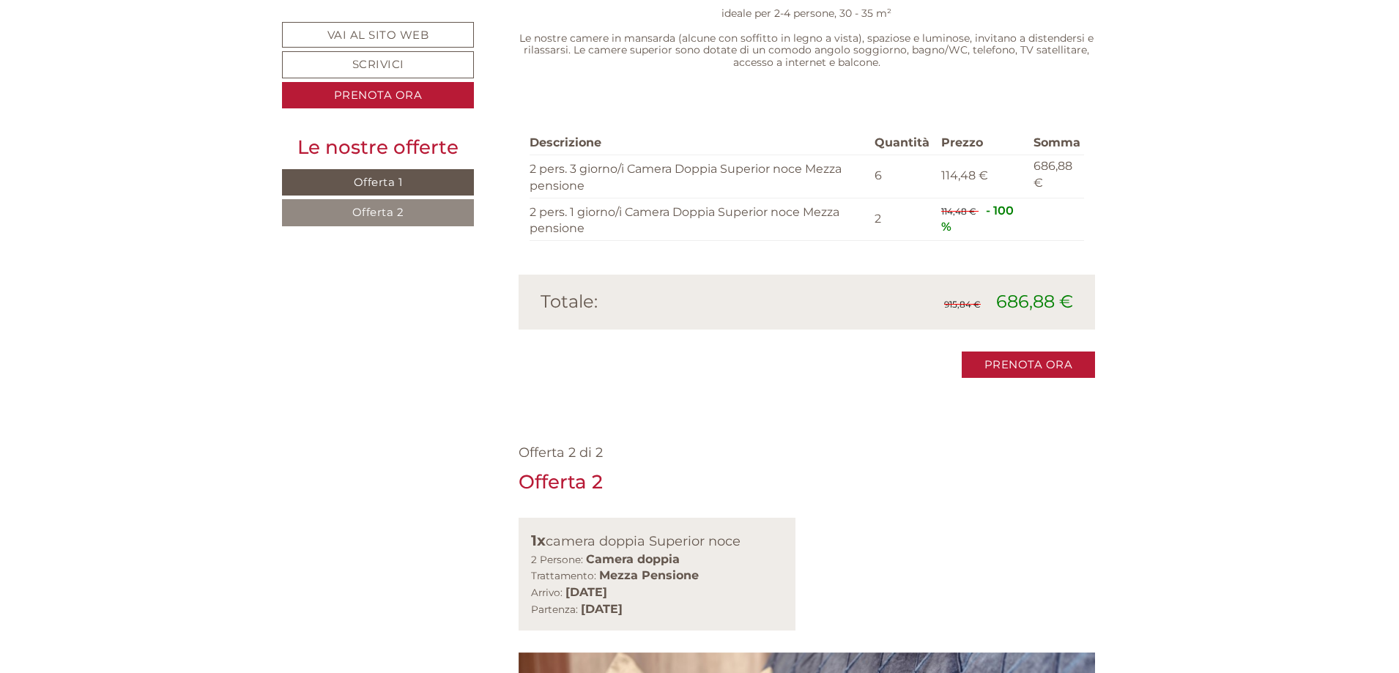
scroll to position [1239, 0]
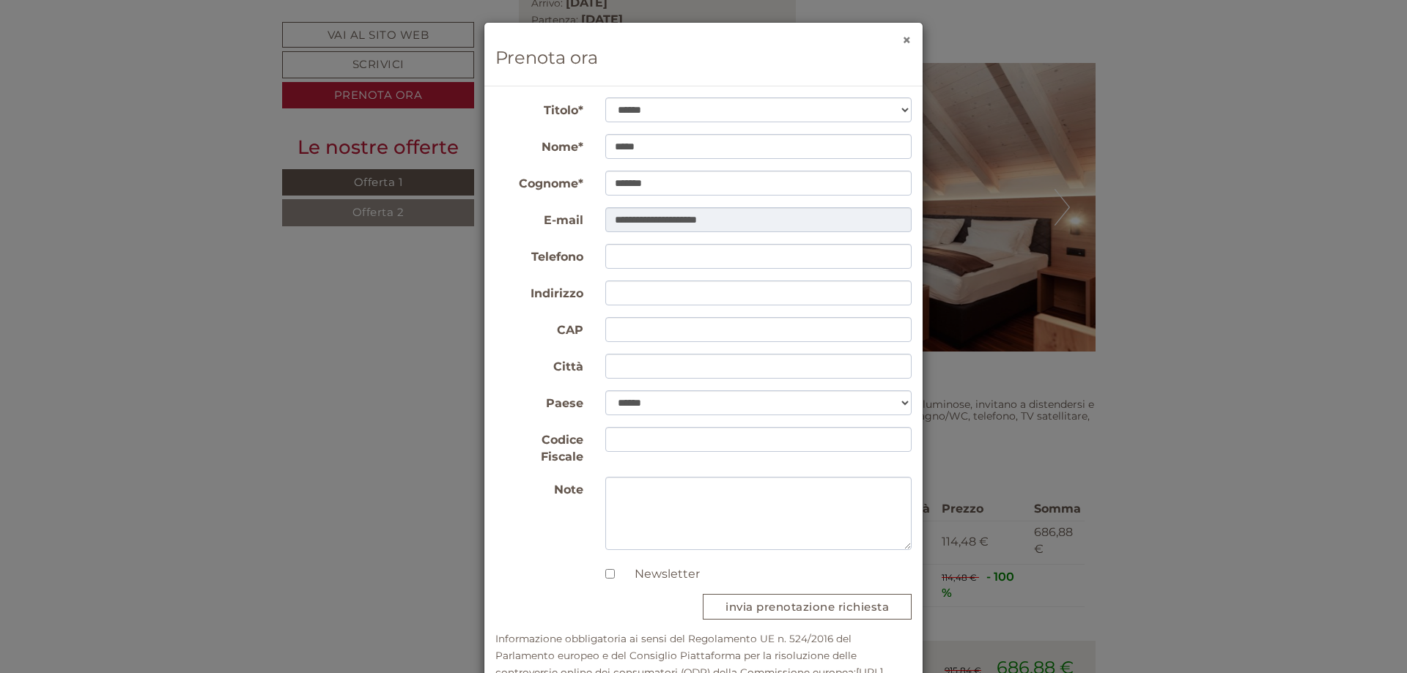
click at [905, 35] on button "×" at bounding box center [907, 39] width 10 height 15
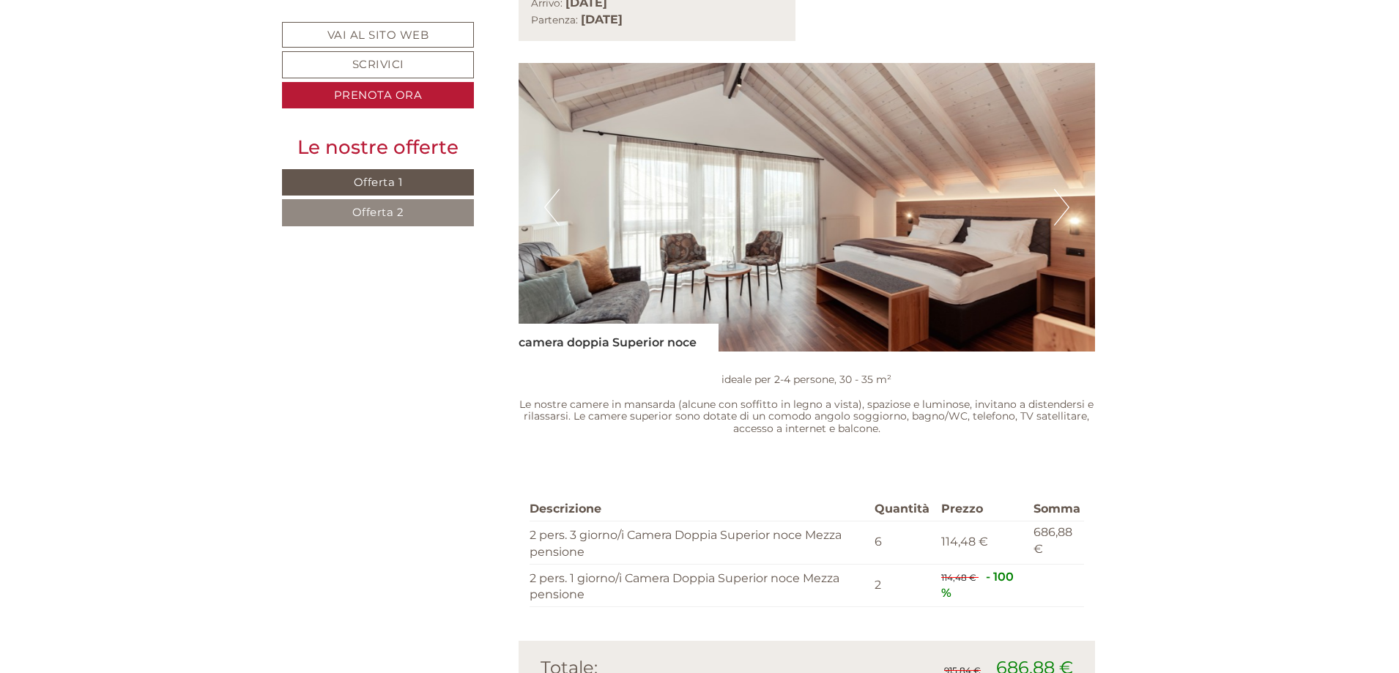
scroll to position [873, 0]
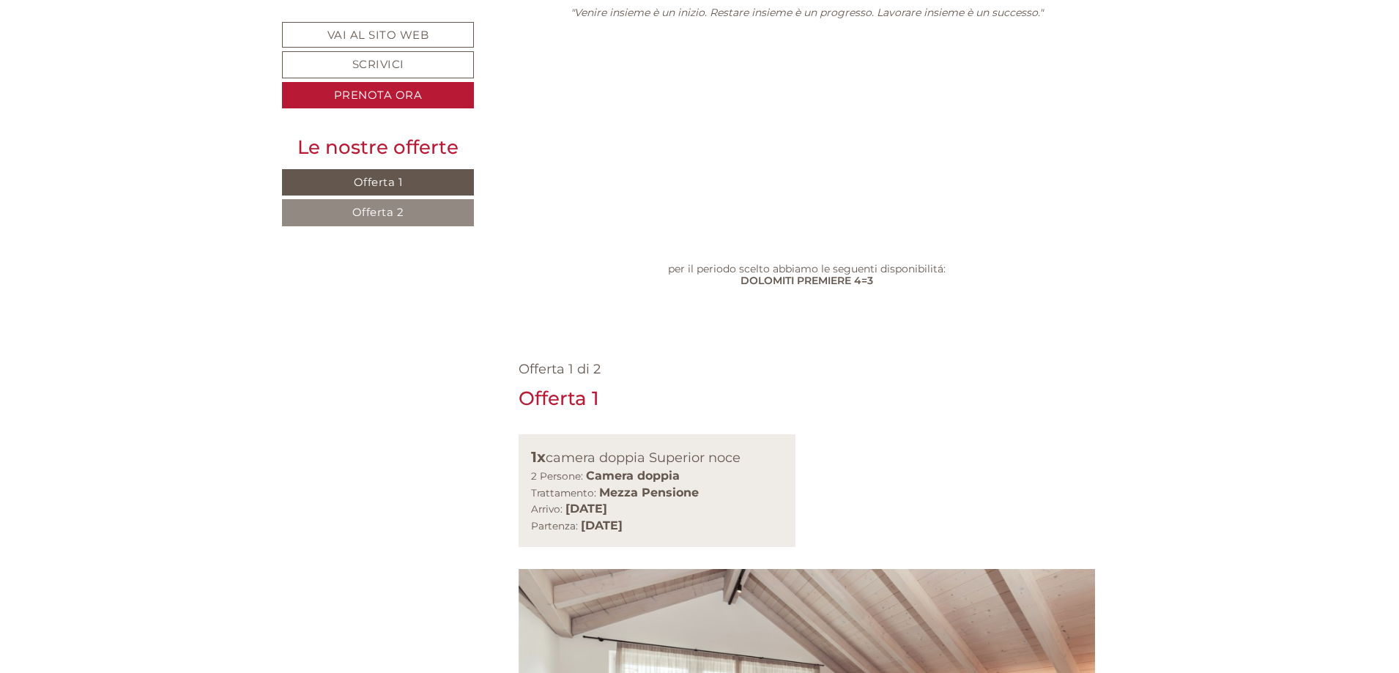
scroll to position [1099, 0]
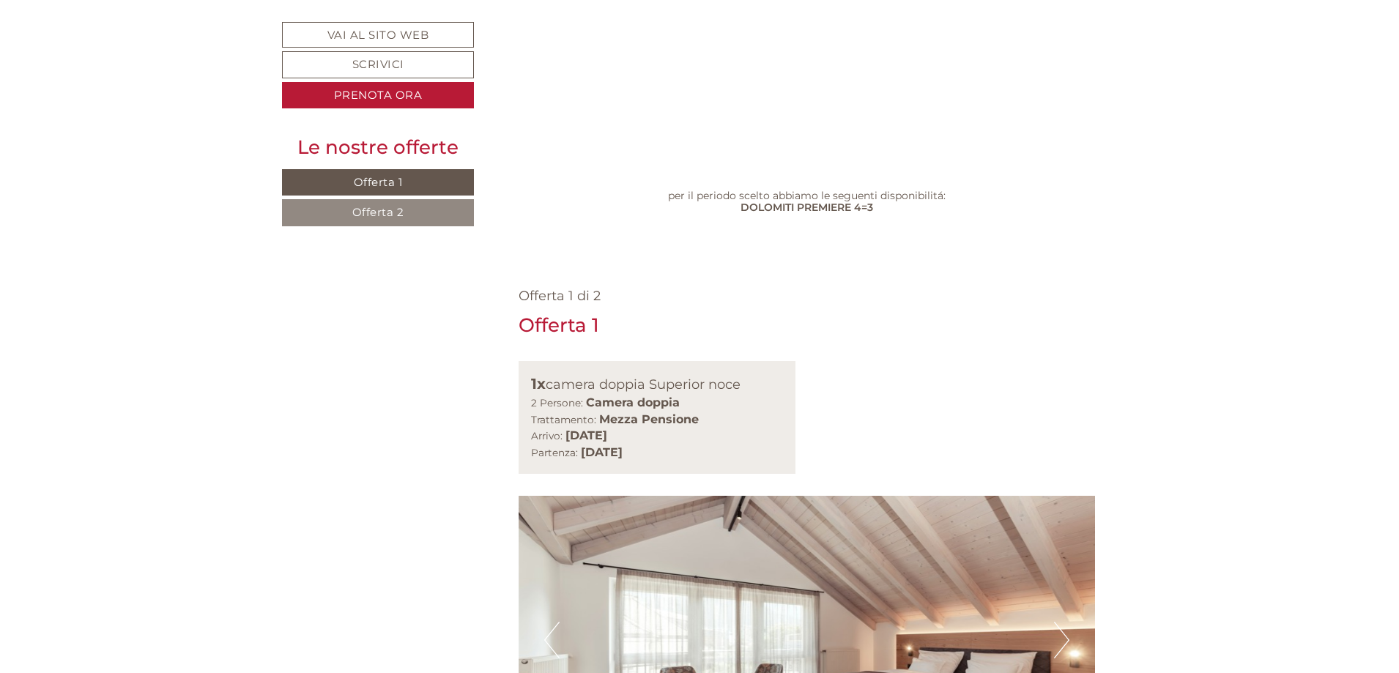
scroll to position [879, 0]
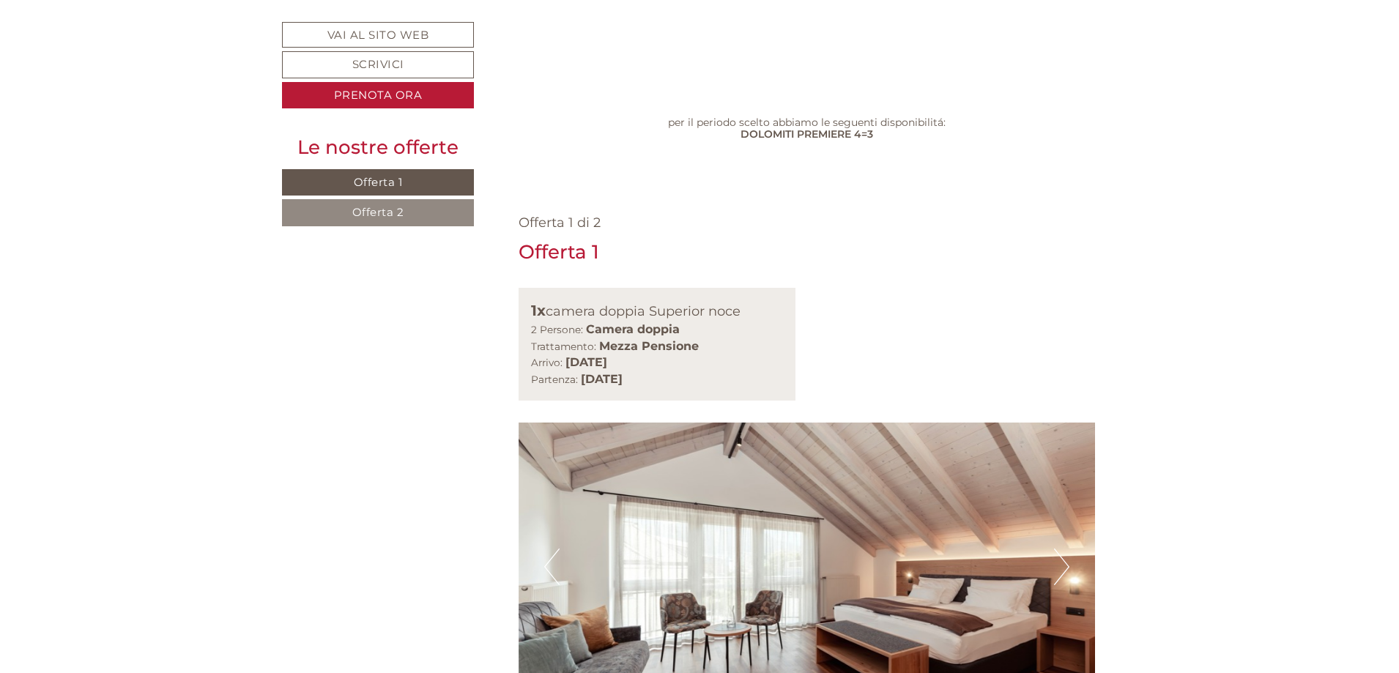
click at [1057, 549] on button "Next" at bounding box center [1061, 567] width 15 height 37
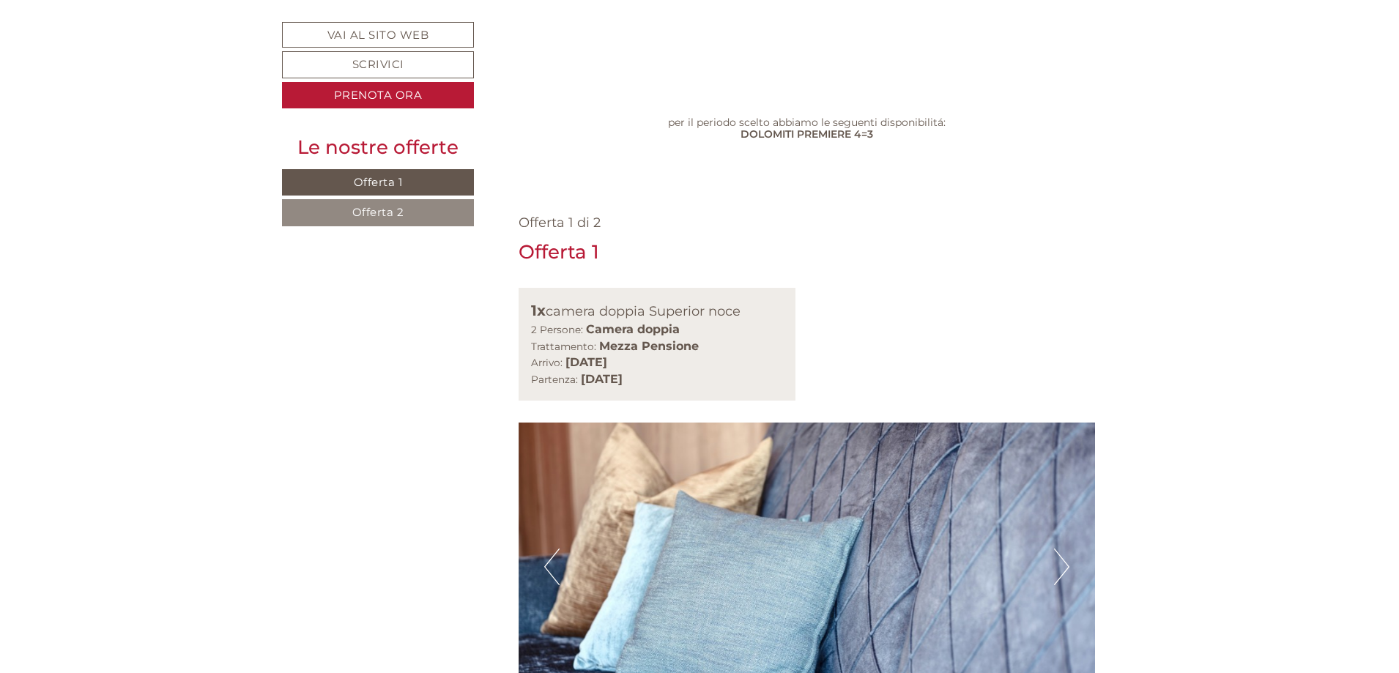
click at [1057, 549] on button "Next" at bounding box center [1061, 567] width 15 height 37
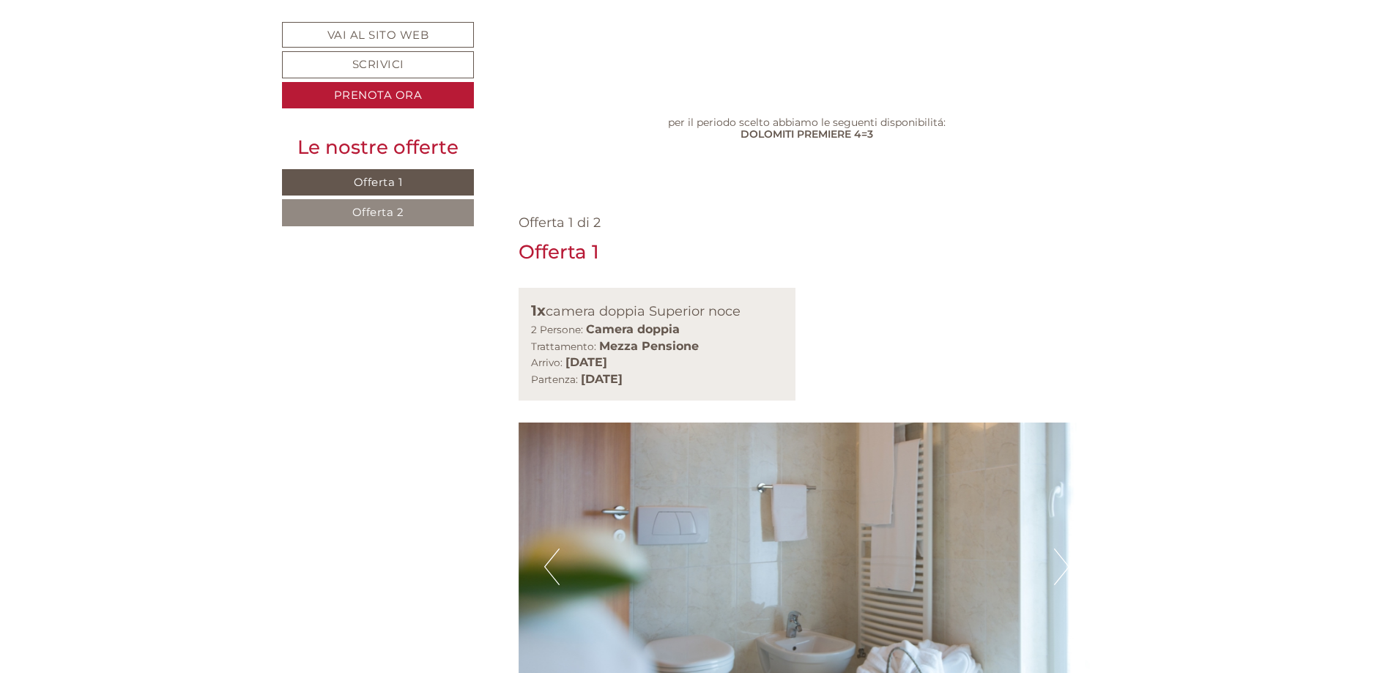
click at [1057, 549] on button "Next" at bounding box center [1061, 567] width 15 height 37
